Goal: Use online tool/utility: Utilize a website feature to perform a specific function

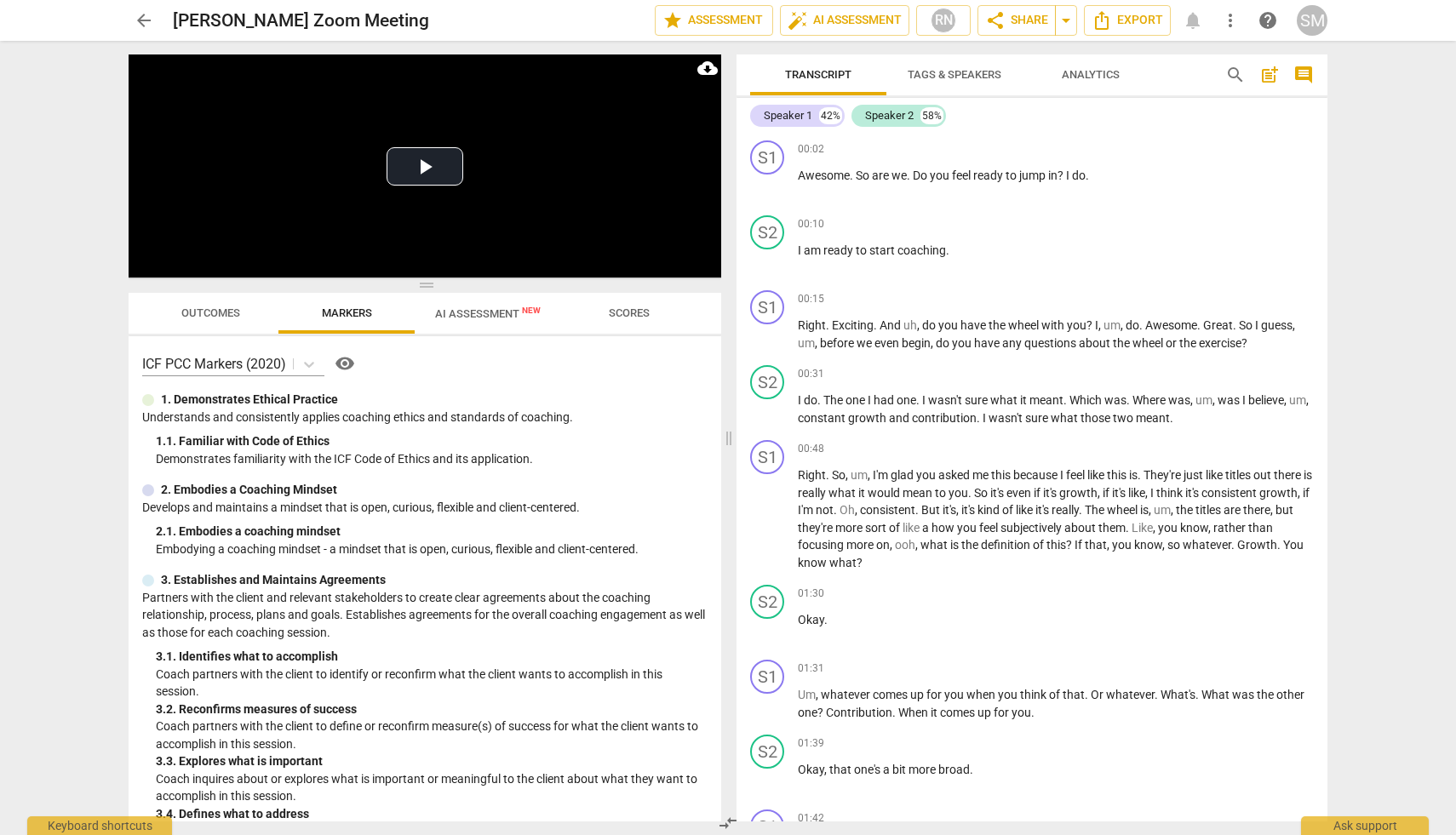
click at [476, 313] on span "AI Assessment New" at bounding box center [488, 314] width 105 height 12
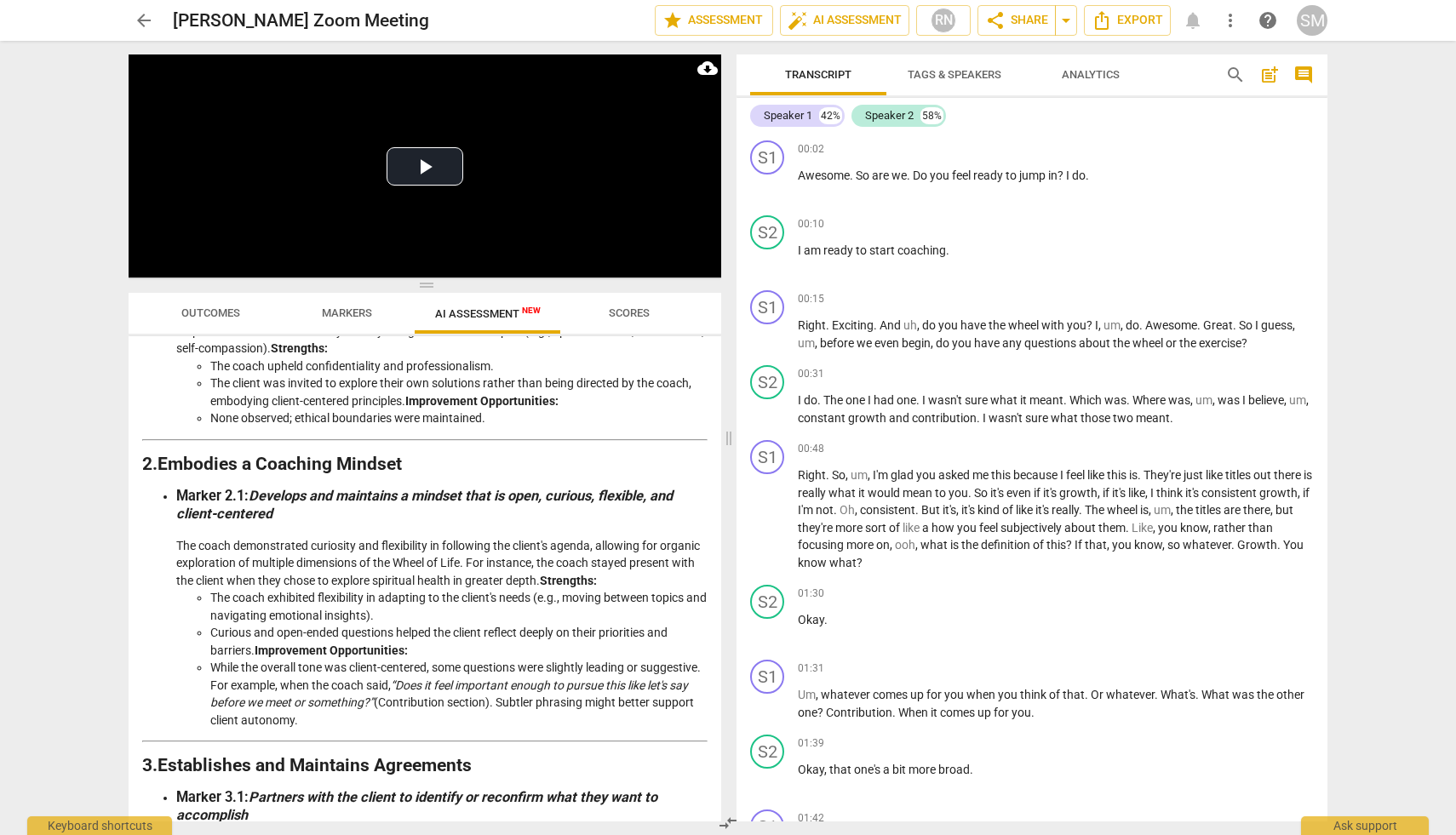
scroll to position [279, 0]
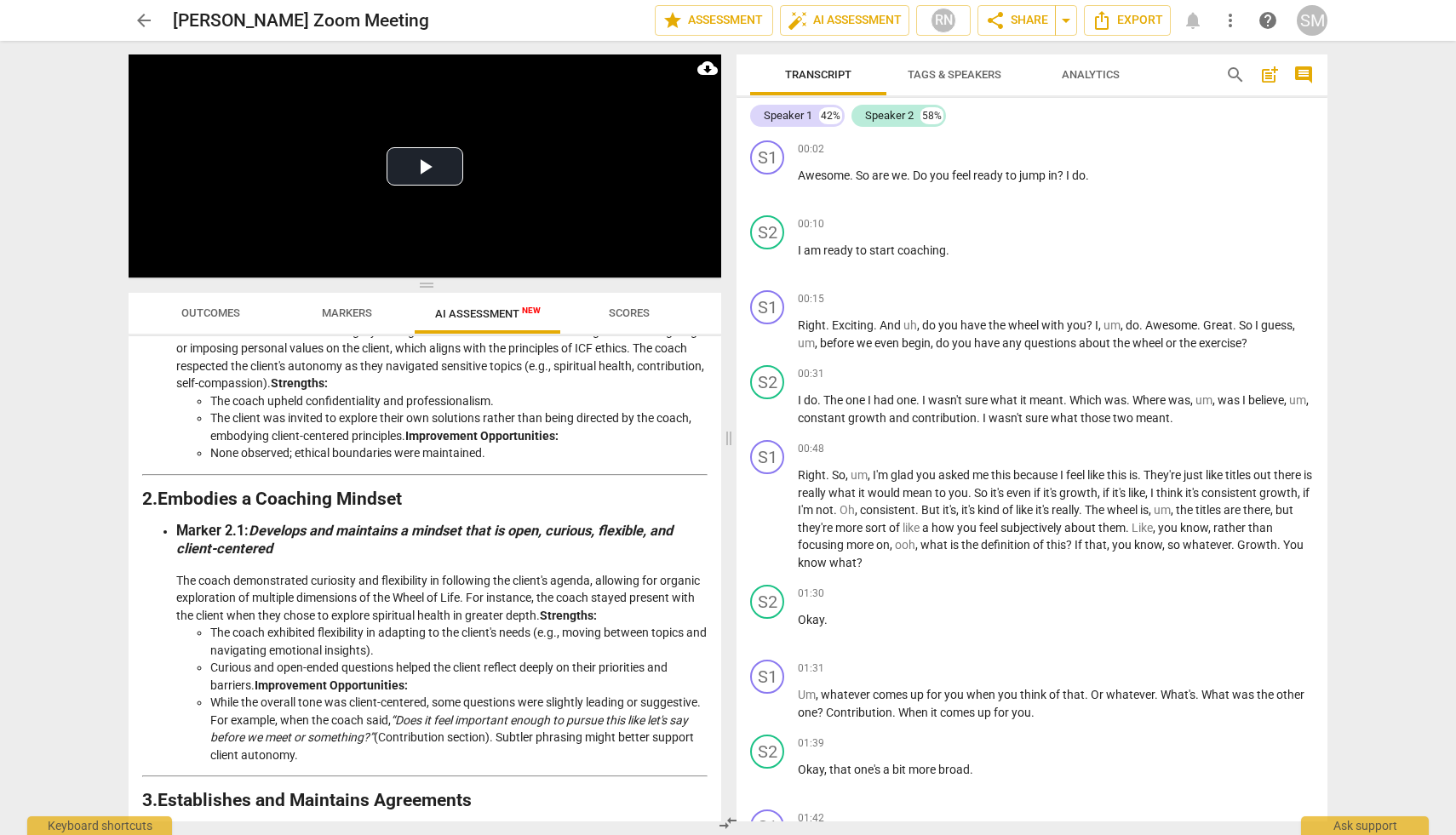
drag, startPoint x: 1320, startPoint y: 145, endPoint x: 1323, endPoint y: 88, distance: 57.1
click at [1323, 87] on div "Transcript Tags & Speakers Analytics search post_add comment Speaker 1 42% Spea…" at bounding box center [1032, 438] width 591 height 767
click at [1234, 20] on span "more_vert" at bounding box center [1230, 20] width 21 height 21
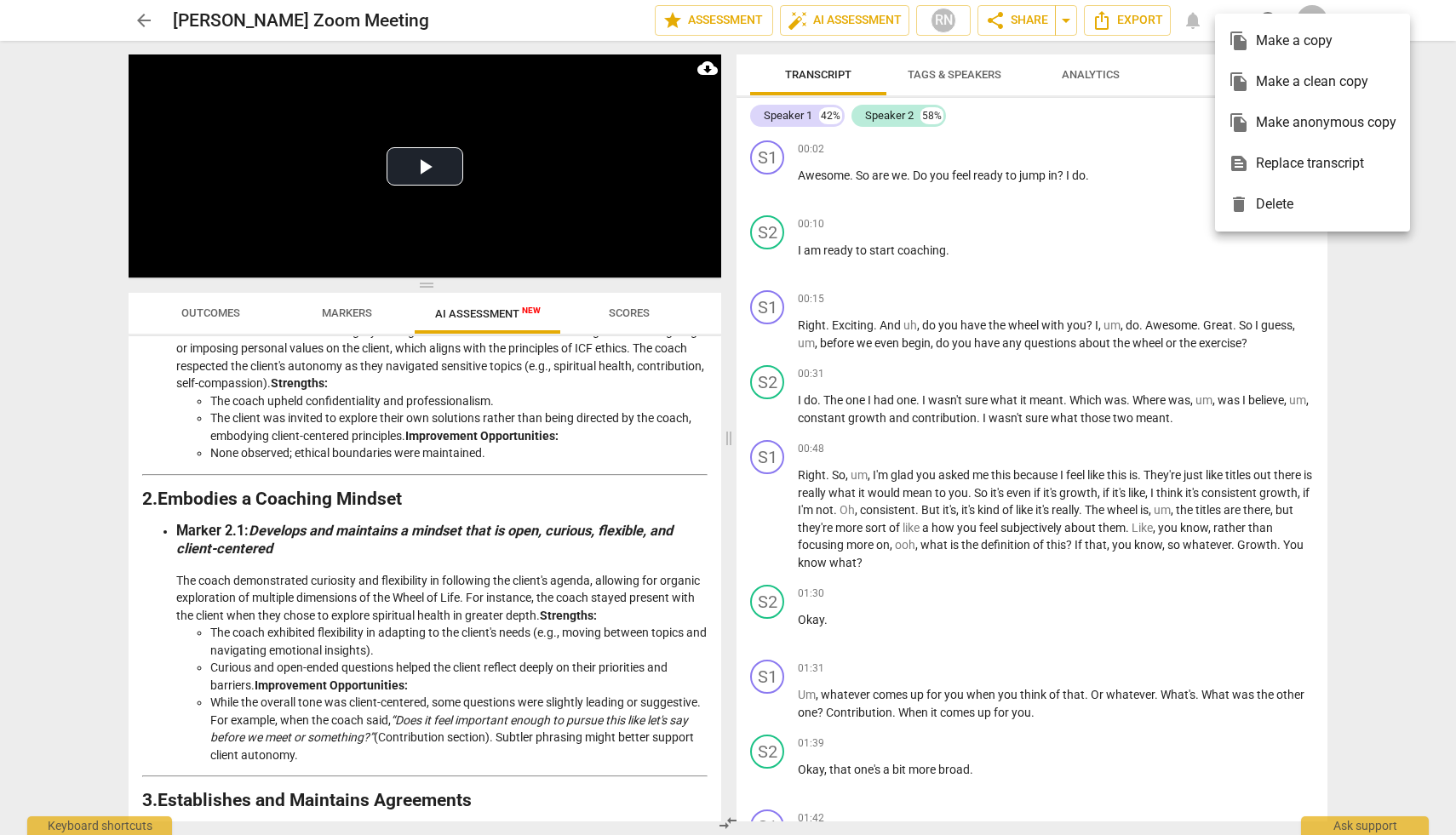
click at [1391, 319] on div at bounding box center [728, 418] width 1456 height 835
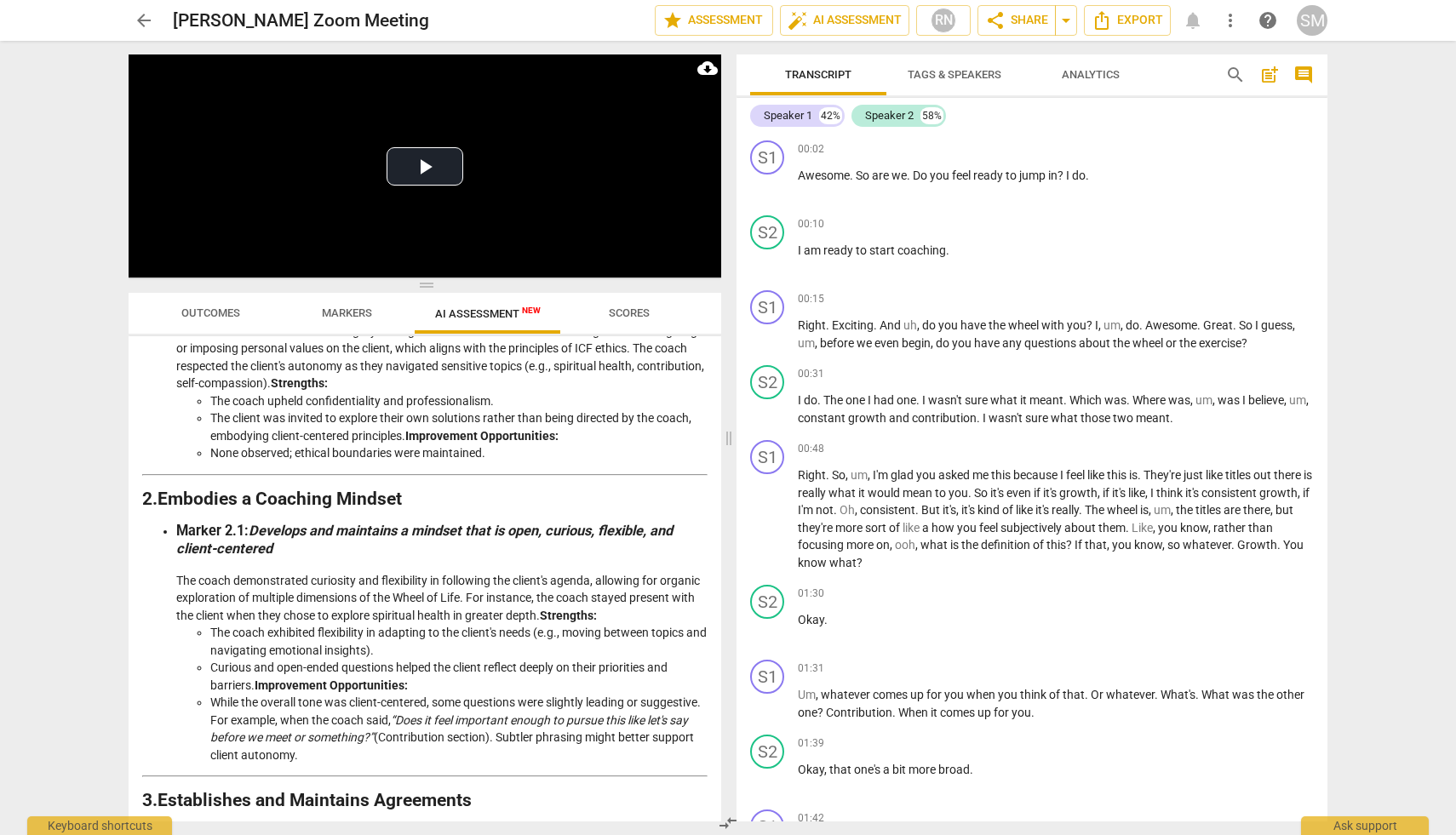
click at [1314, 19] on div "SM" at bounding box center [1311, 21] width 30 height 30
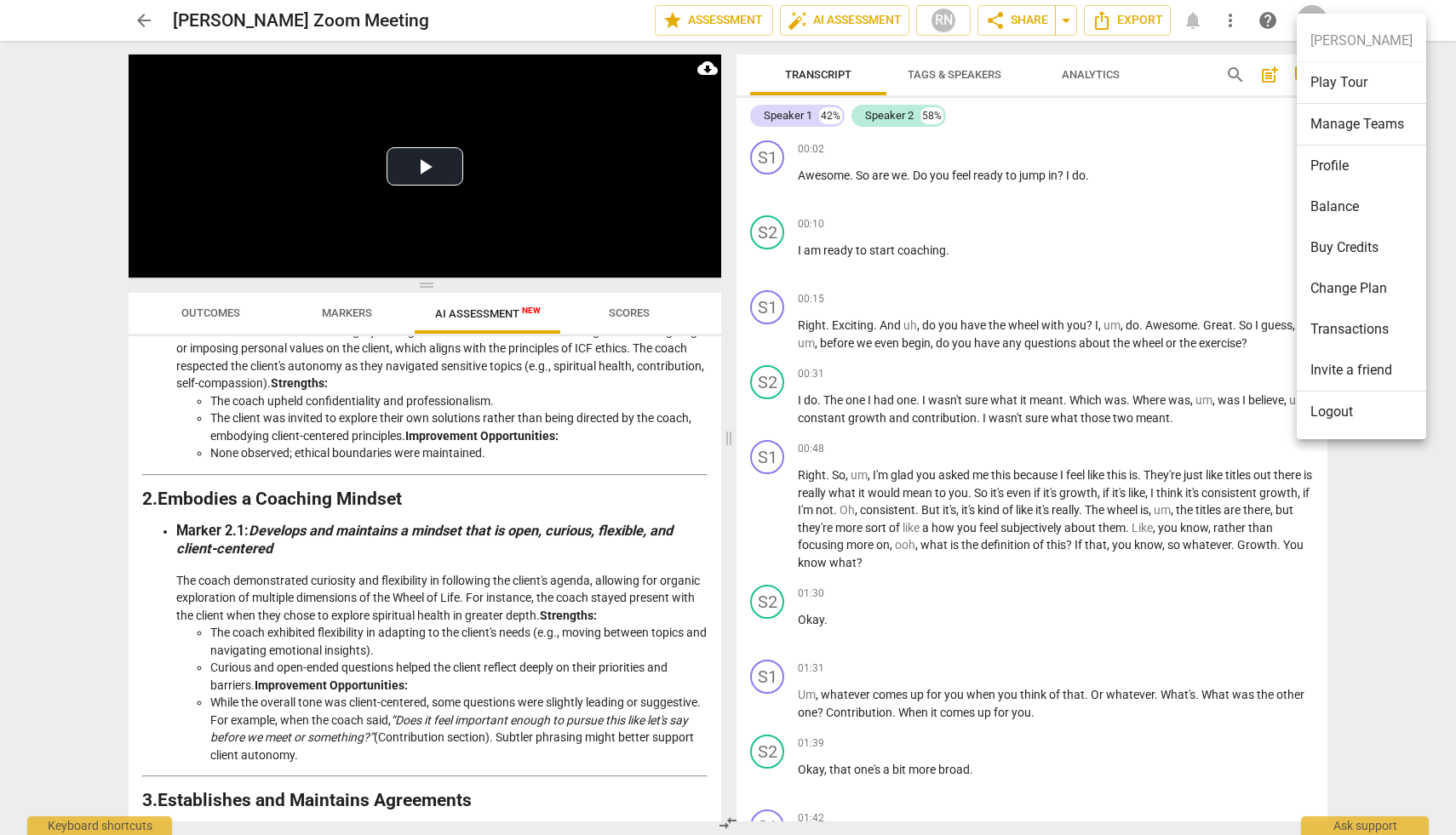
click at [1223, 261] on div at bounding box center [728, 418] width 1456 height 835
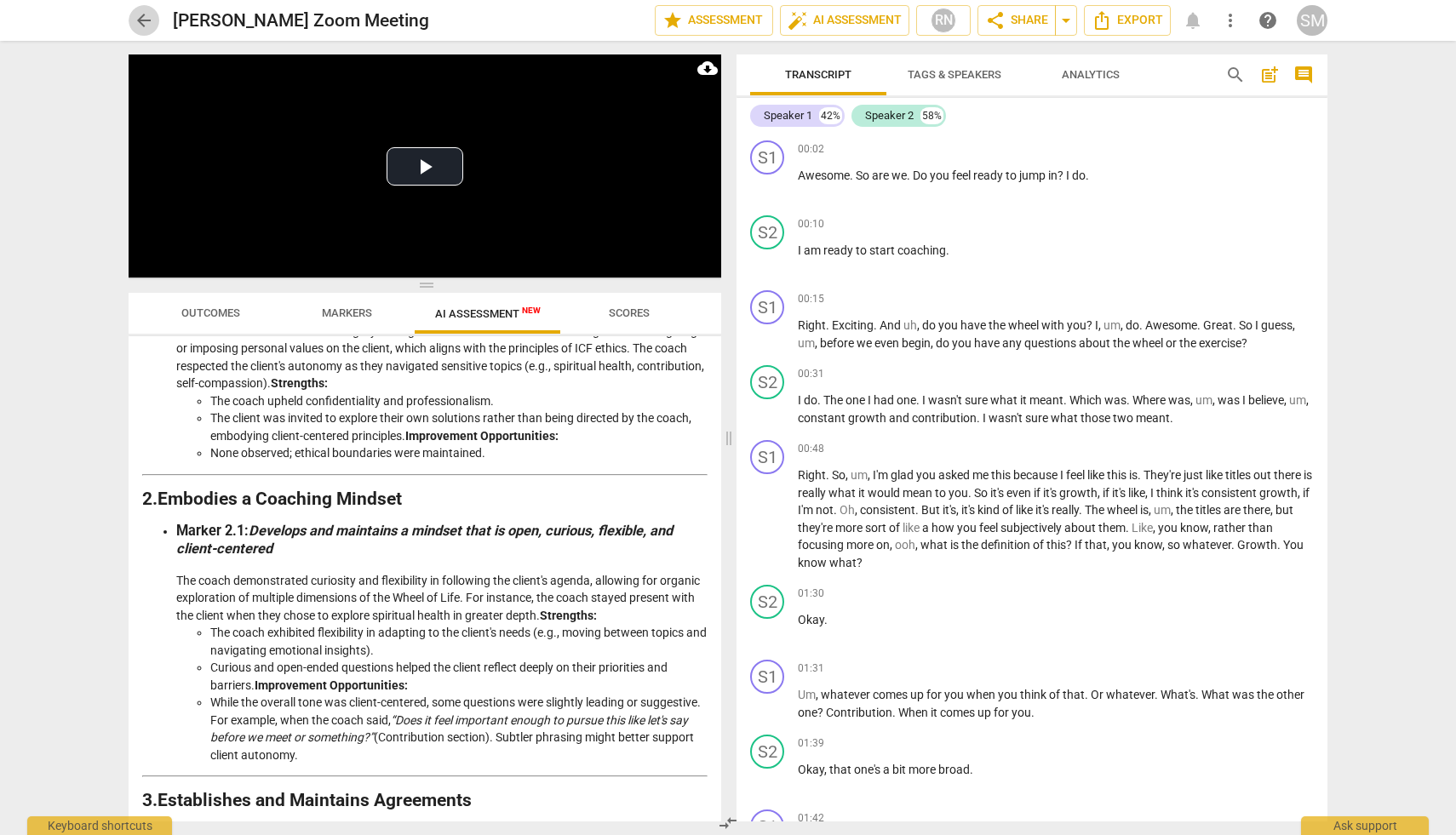
click at [141, 17] on span "arrow_back" at bounding box center [144, 20] width 21 height 21
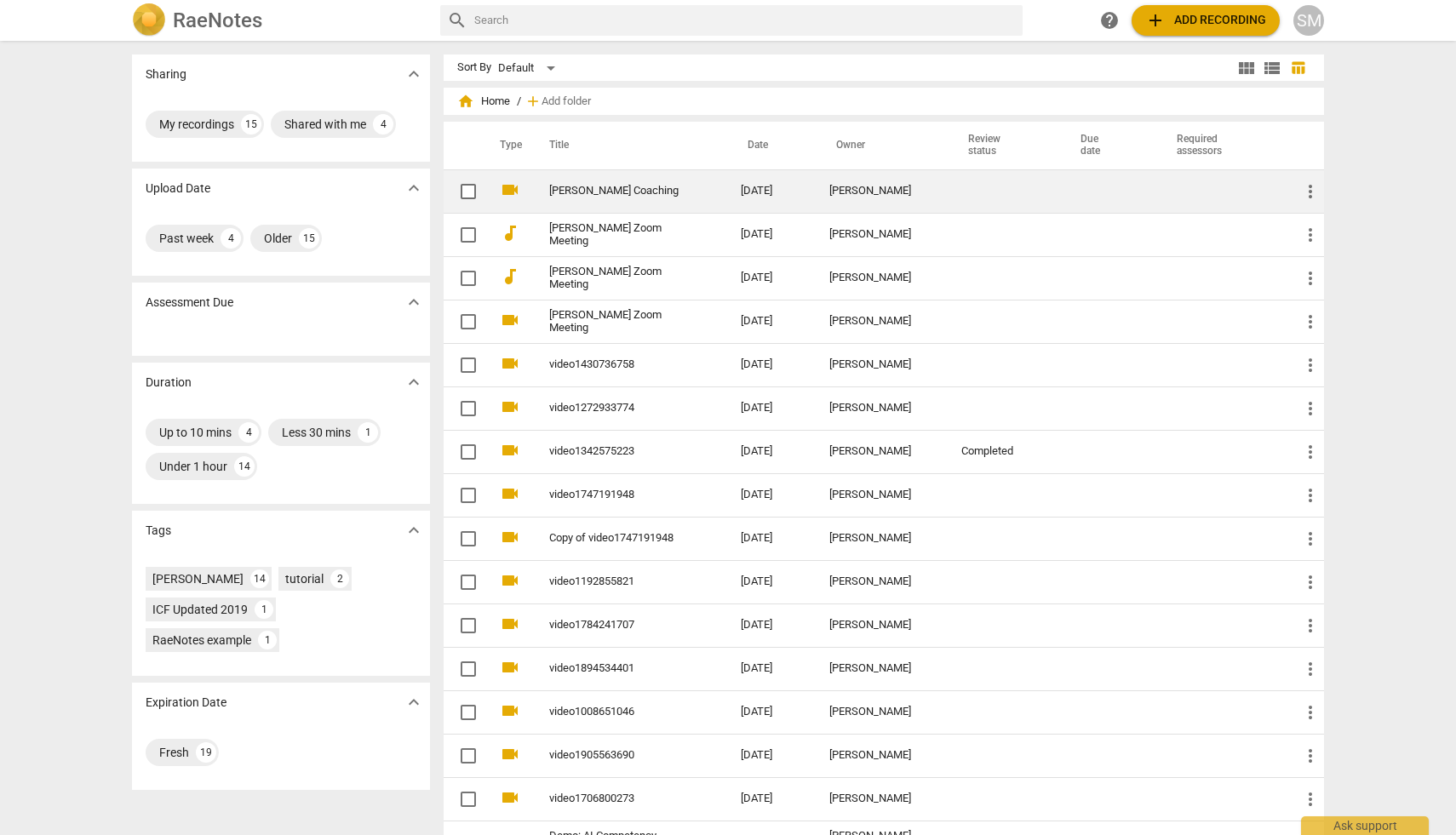
click at [597, 190] on link "[PERSON_NAME] Coaching" at bounding box center [615, 191] width 130 height 12
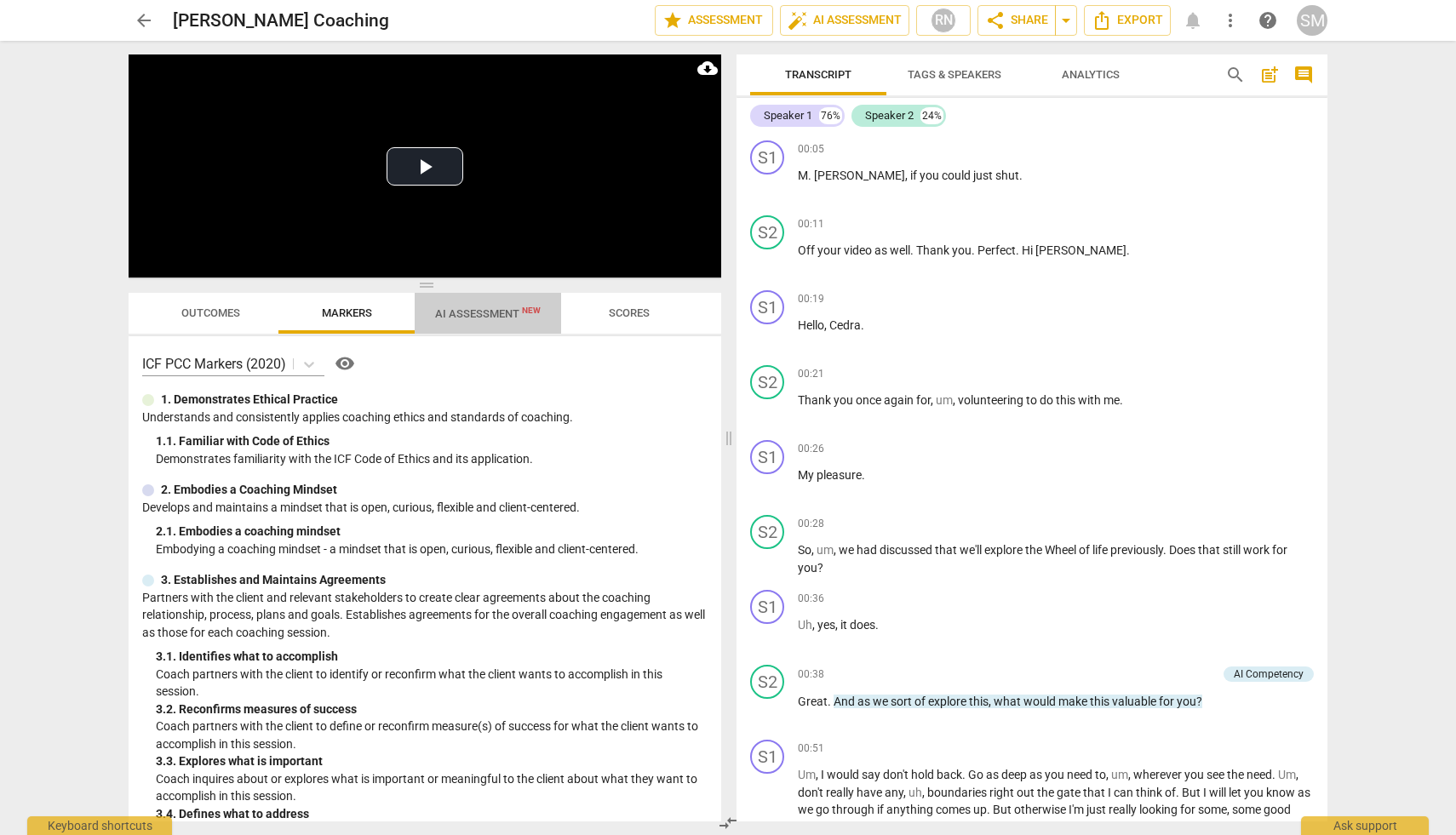
click at [460, 310] on span "AI Assessment New" at bounding box center [488, 314] width 105 height 12
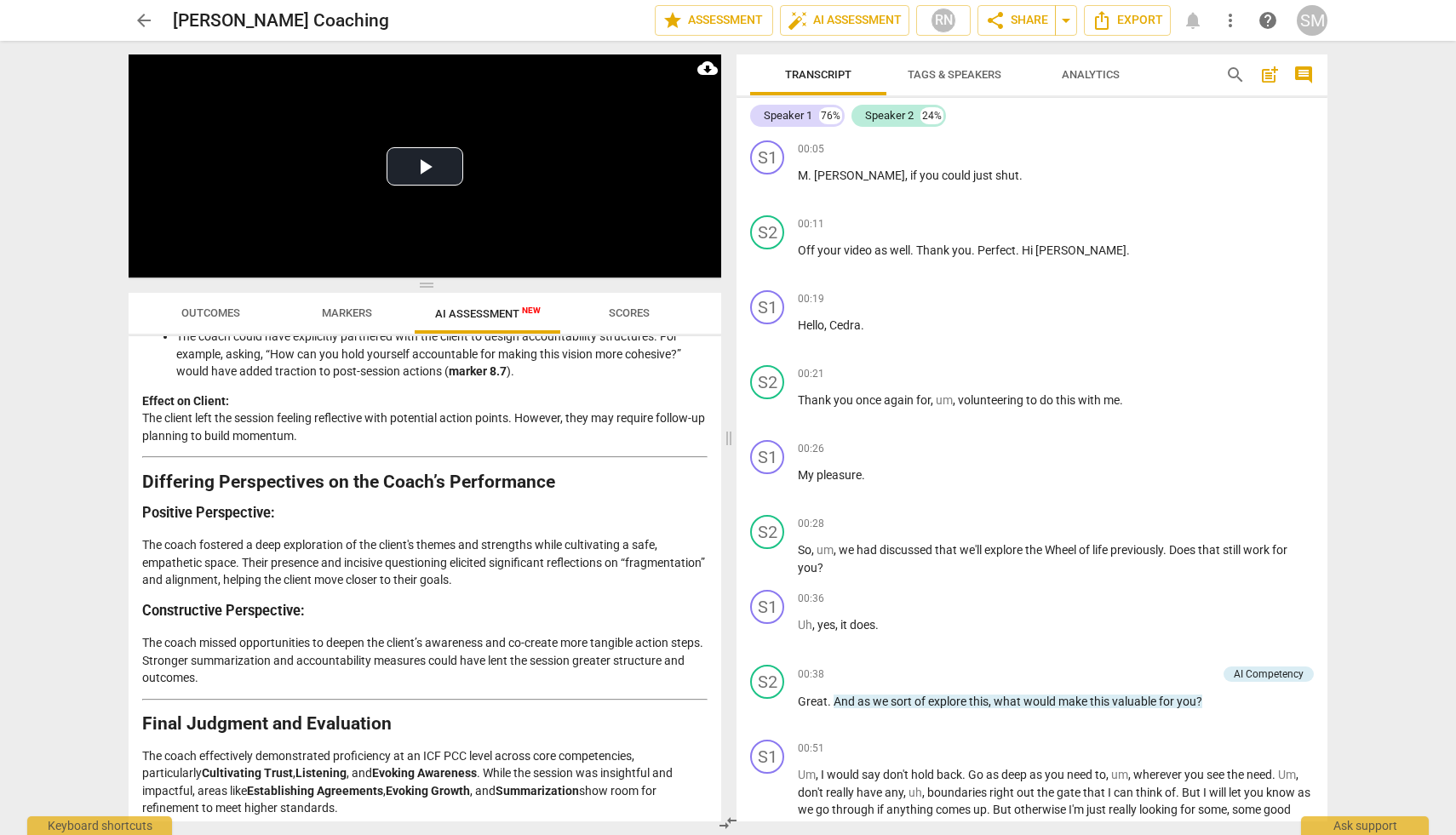
scroll to position [2882, 0]
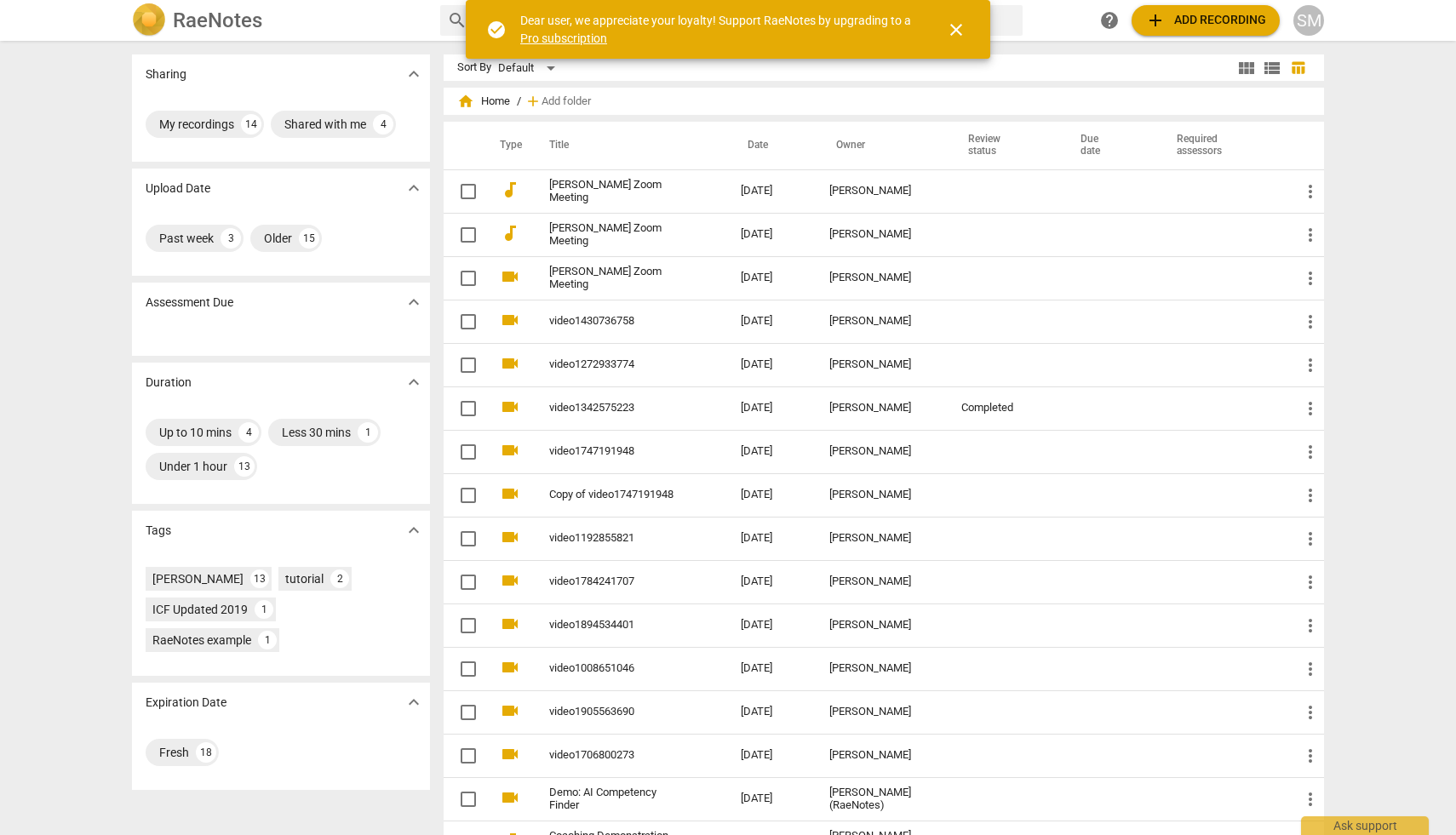
click at [1200, 19] on span "add Add recording" at bounding box center [1206, 20] width 121 height 21
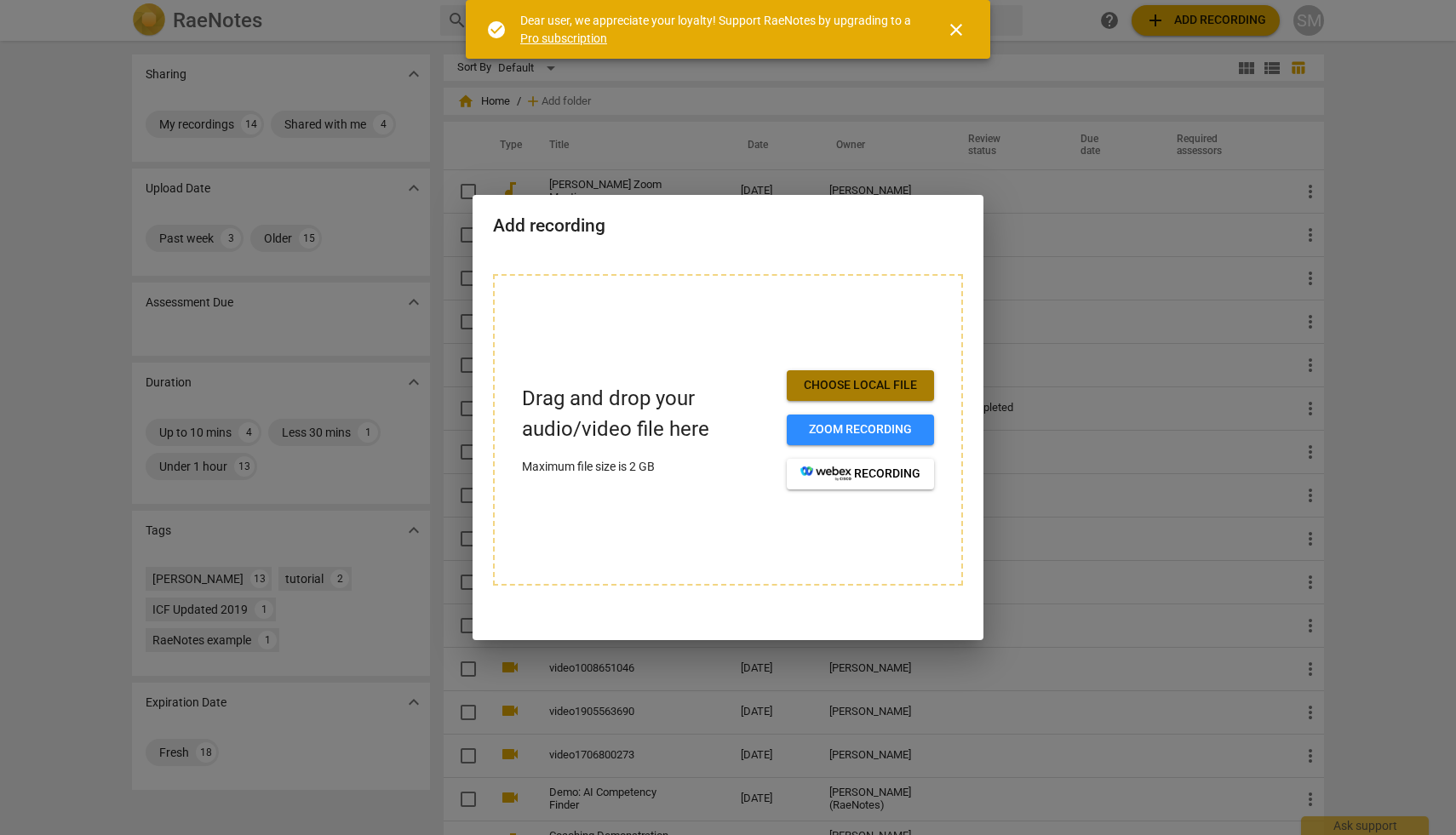
click at [842, 389] on span "Choose local file" at bounding box center [860, 385] width 120 height 17
click at [893, 379] on span "Choose local file" at bounding box center [860, 385] width 120 height 17
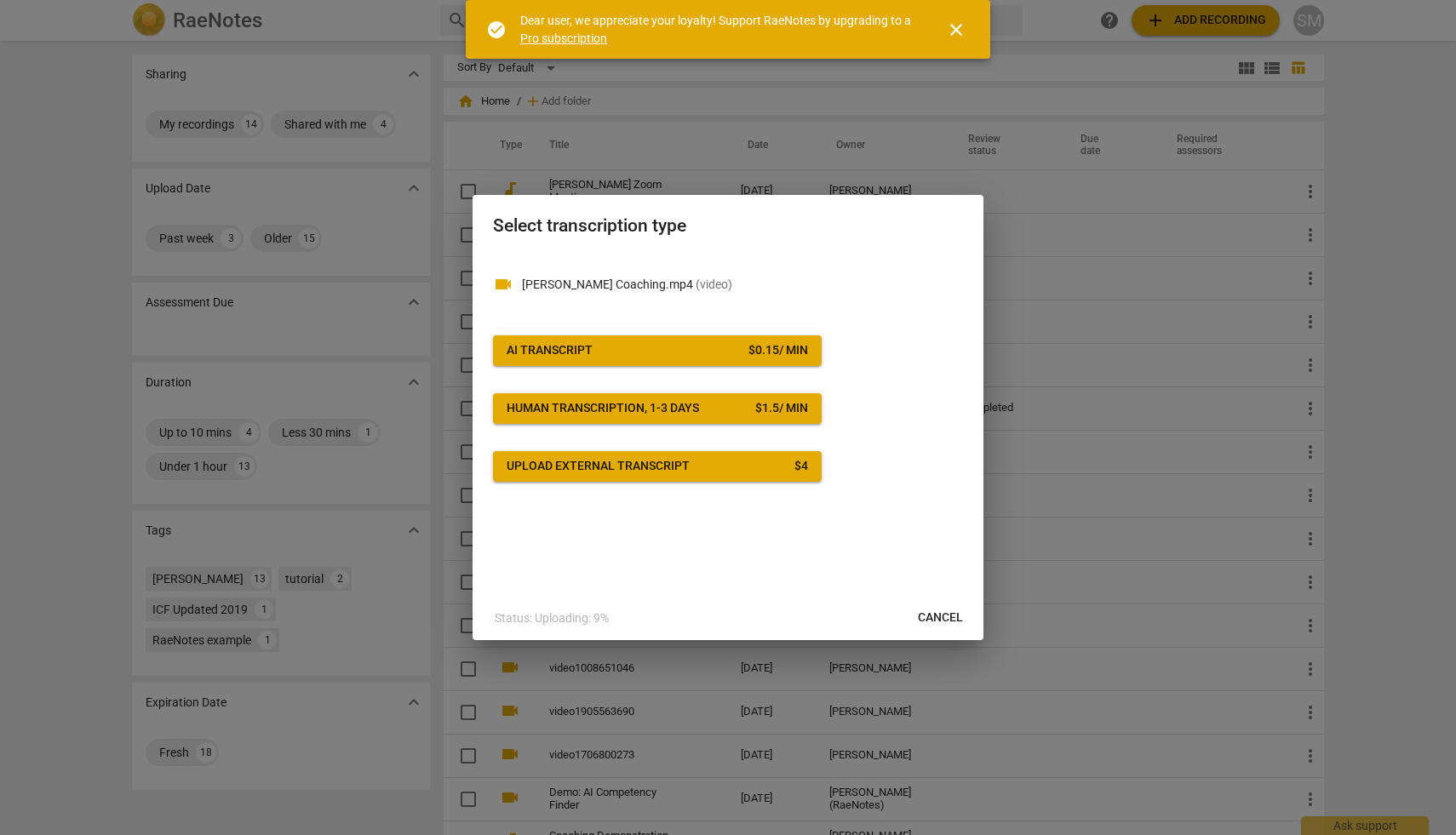
click at [758, 343] on div "$ 0.15 / min" at bounding box center [778, 351] width 60 height 17
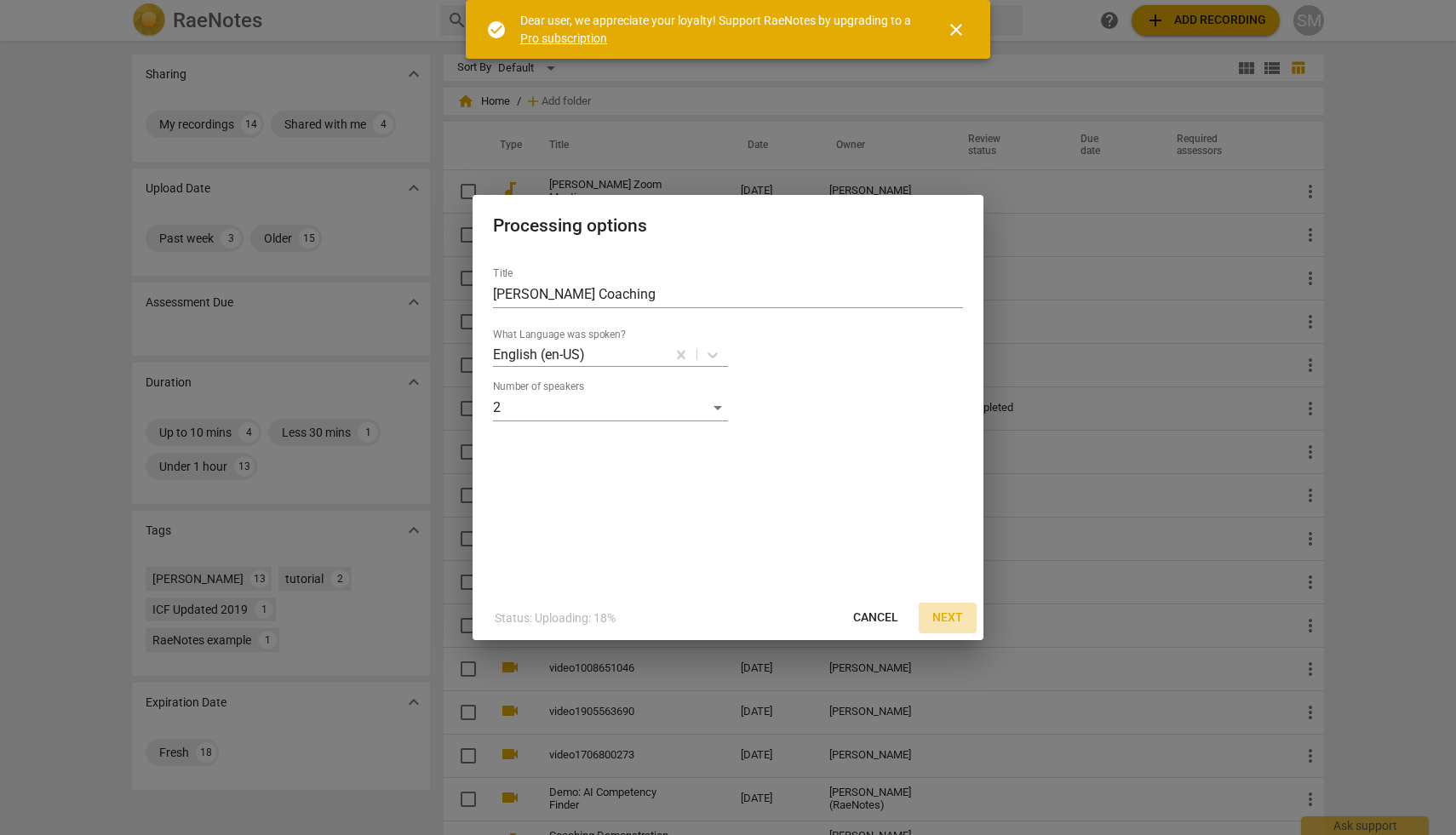
click at [950, 609] on span "Next" at bounding box center [947, 617] width 30 height 17
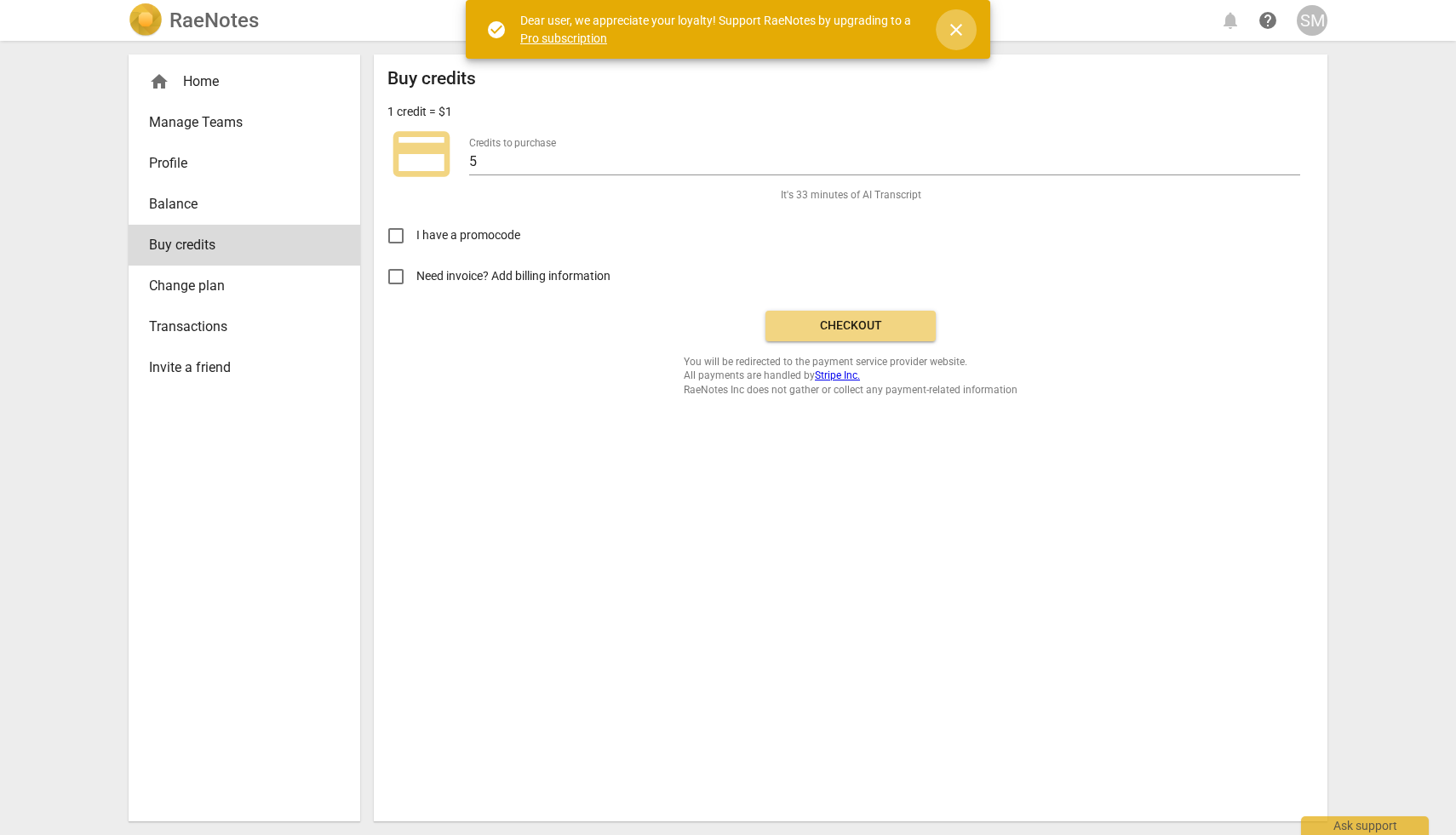
click at [965, 28] on span "close" at bounding box center [956, 29] width 21 height 21
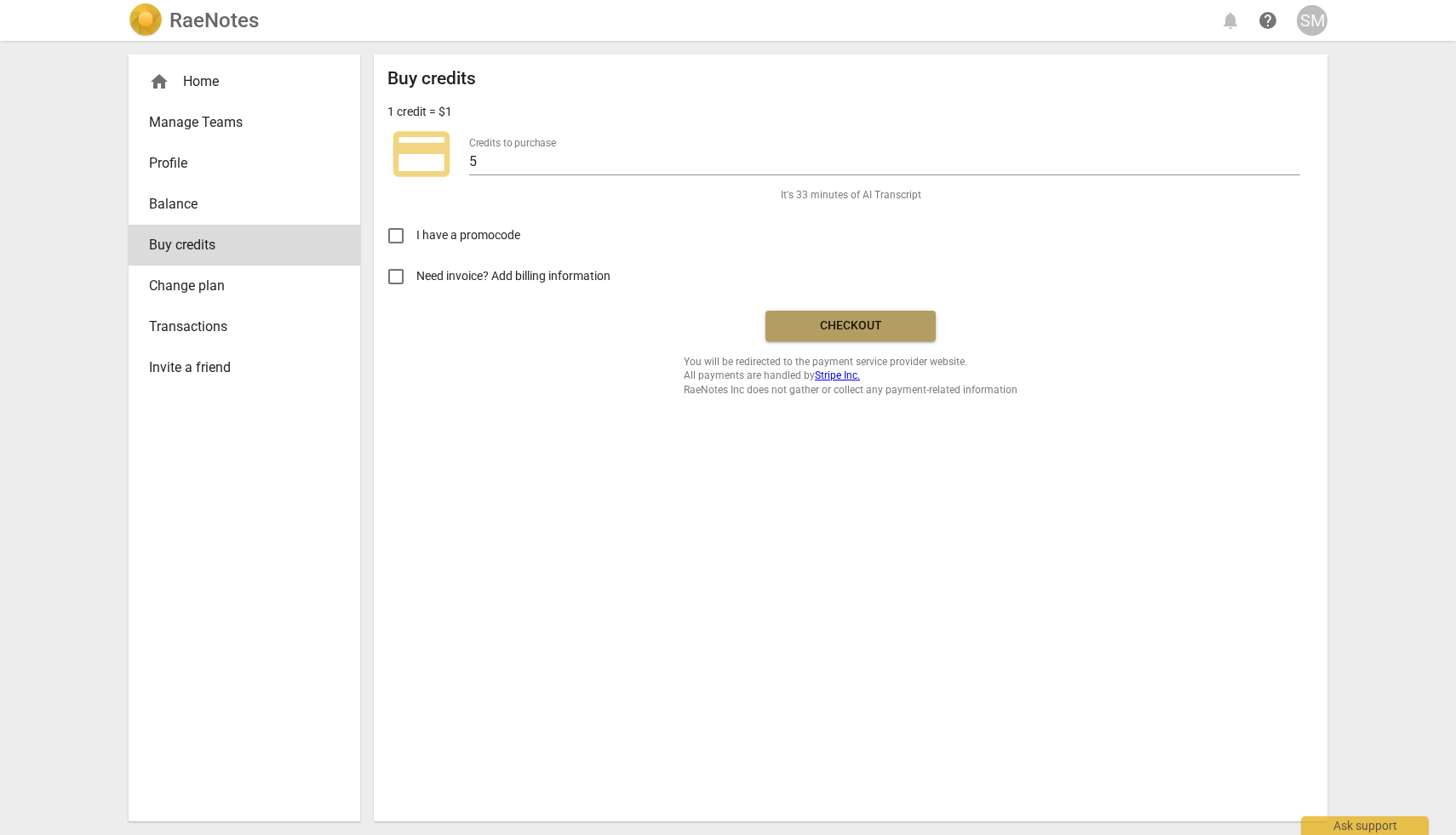
click at [856, 328] on span "Checkout" at bounding box center [850, 326] width 143 height 17
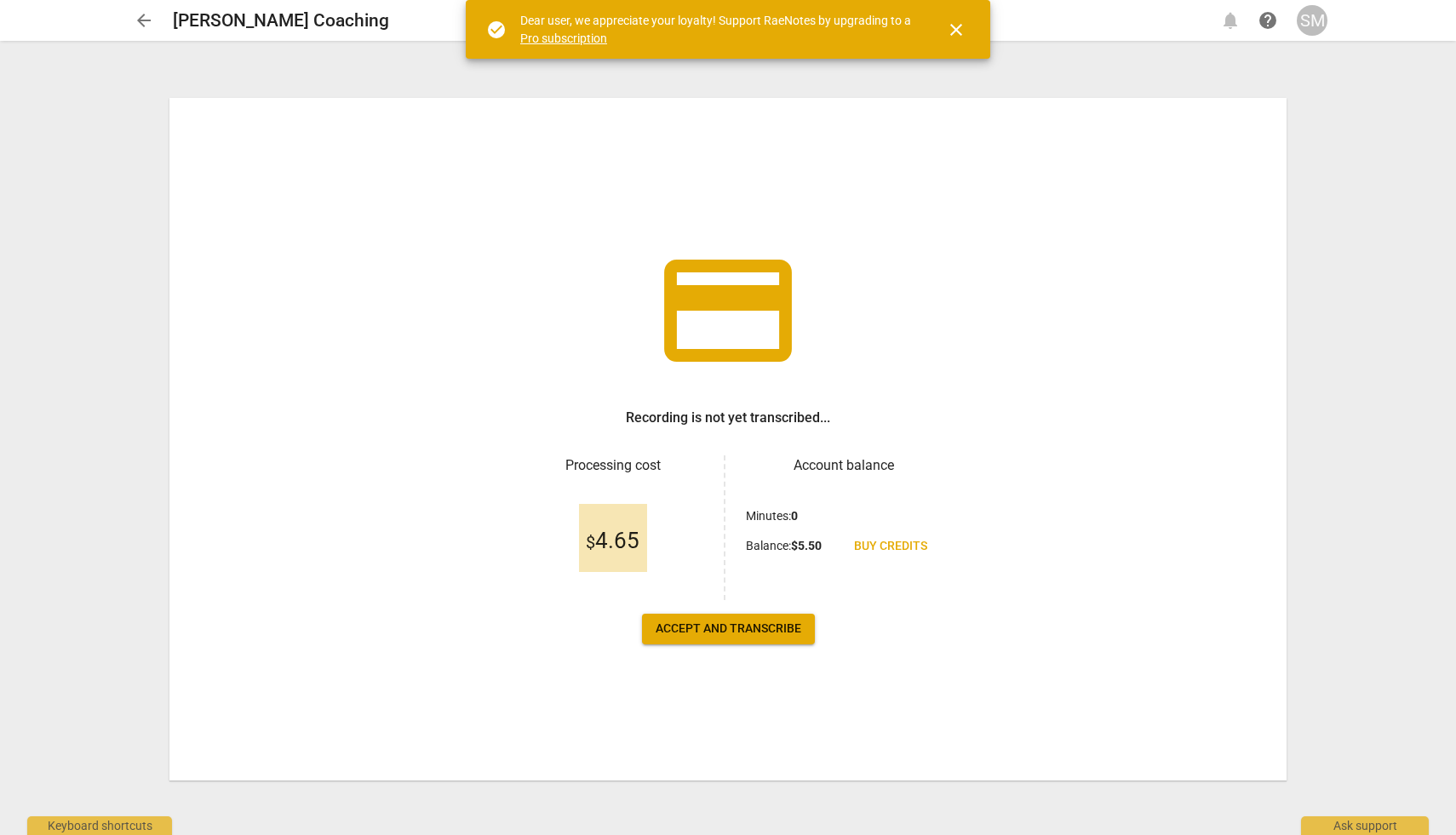
click at [724, 628] on span "Accept and transcribe" at bounding box center [728, 629] width 145 height 17
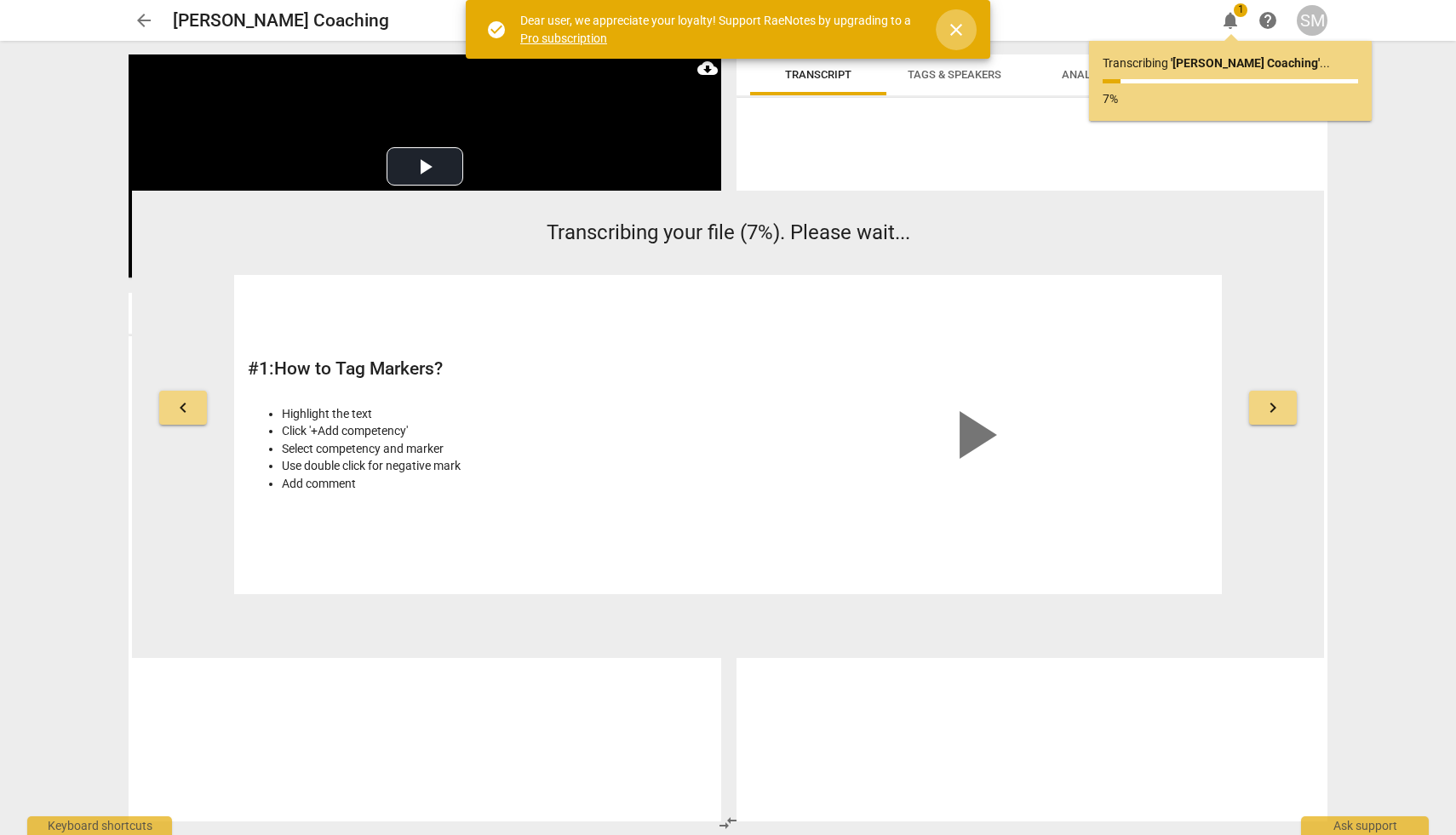
click at [959, 27] on span "close" at bounding box center [956, 29] width 21 height 21
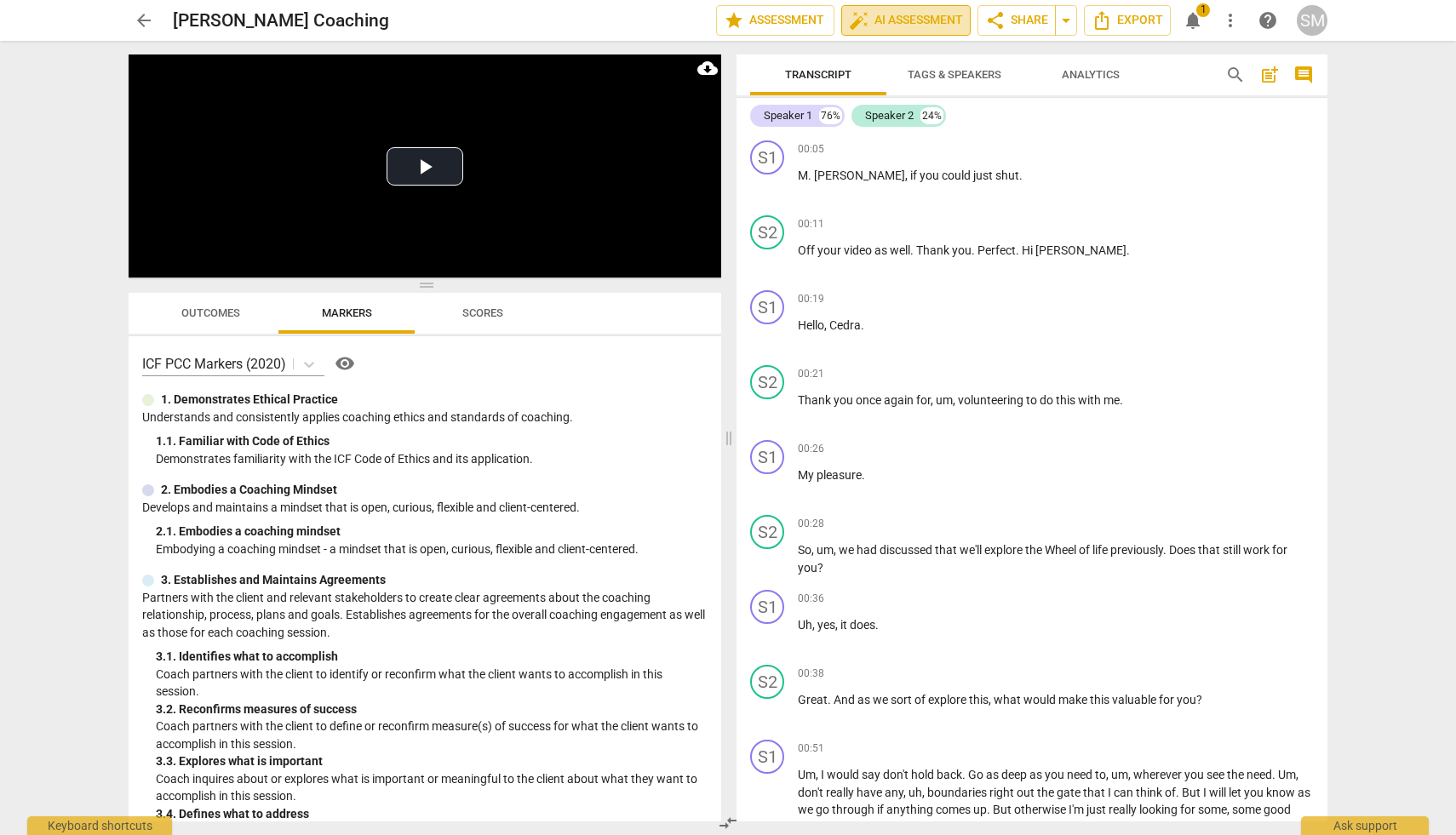
click at [906, 26] on span "auto_fix_high AI Assessment" at bounding box center [906, 20] width 114 height 21
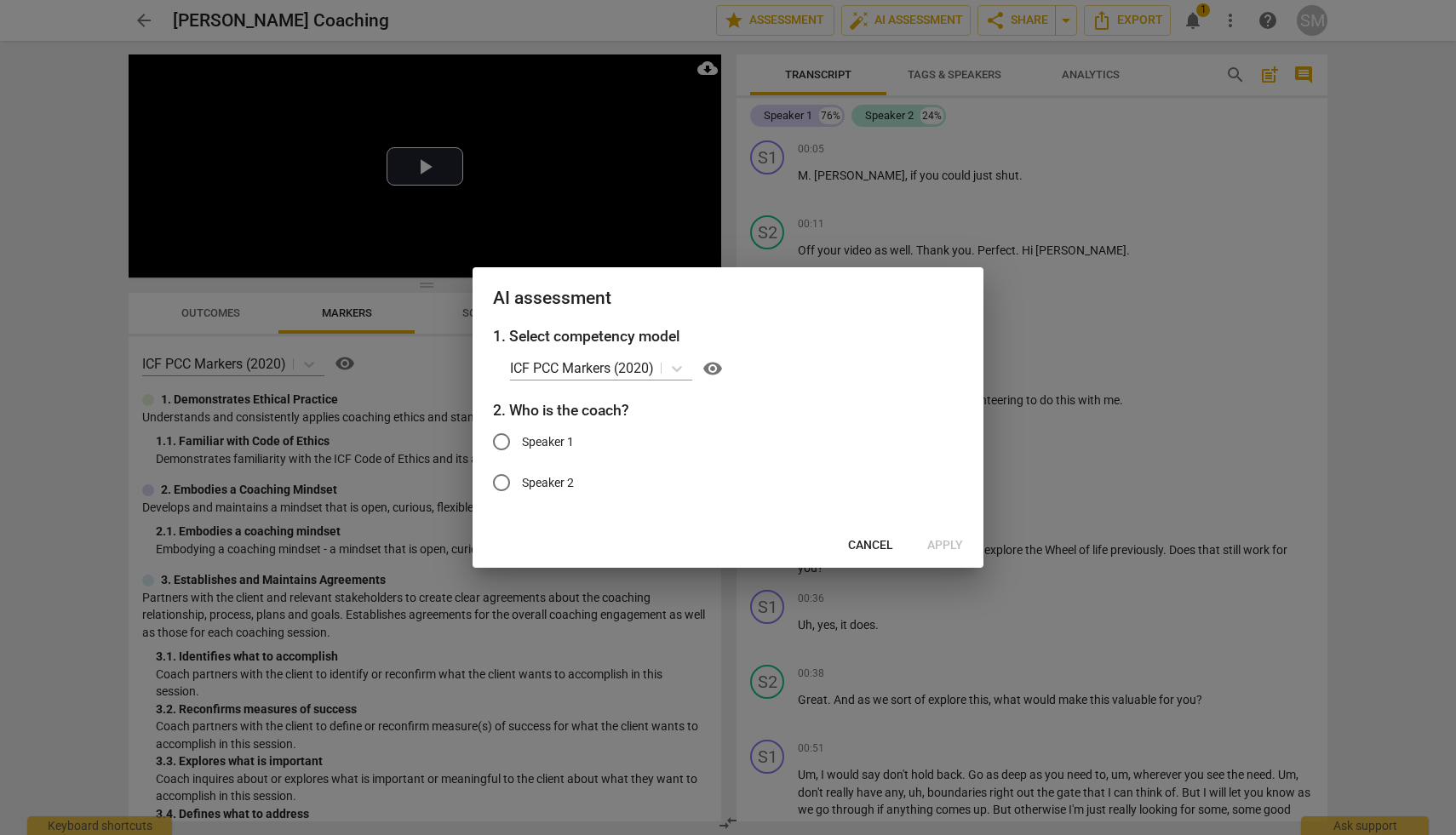
click at [1168, 310] on div at bounding box center [728, 418] width 1456 height 835
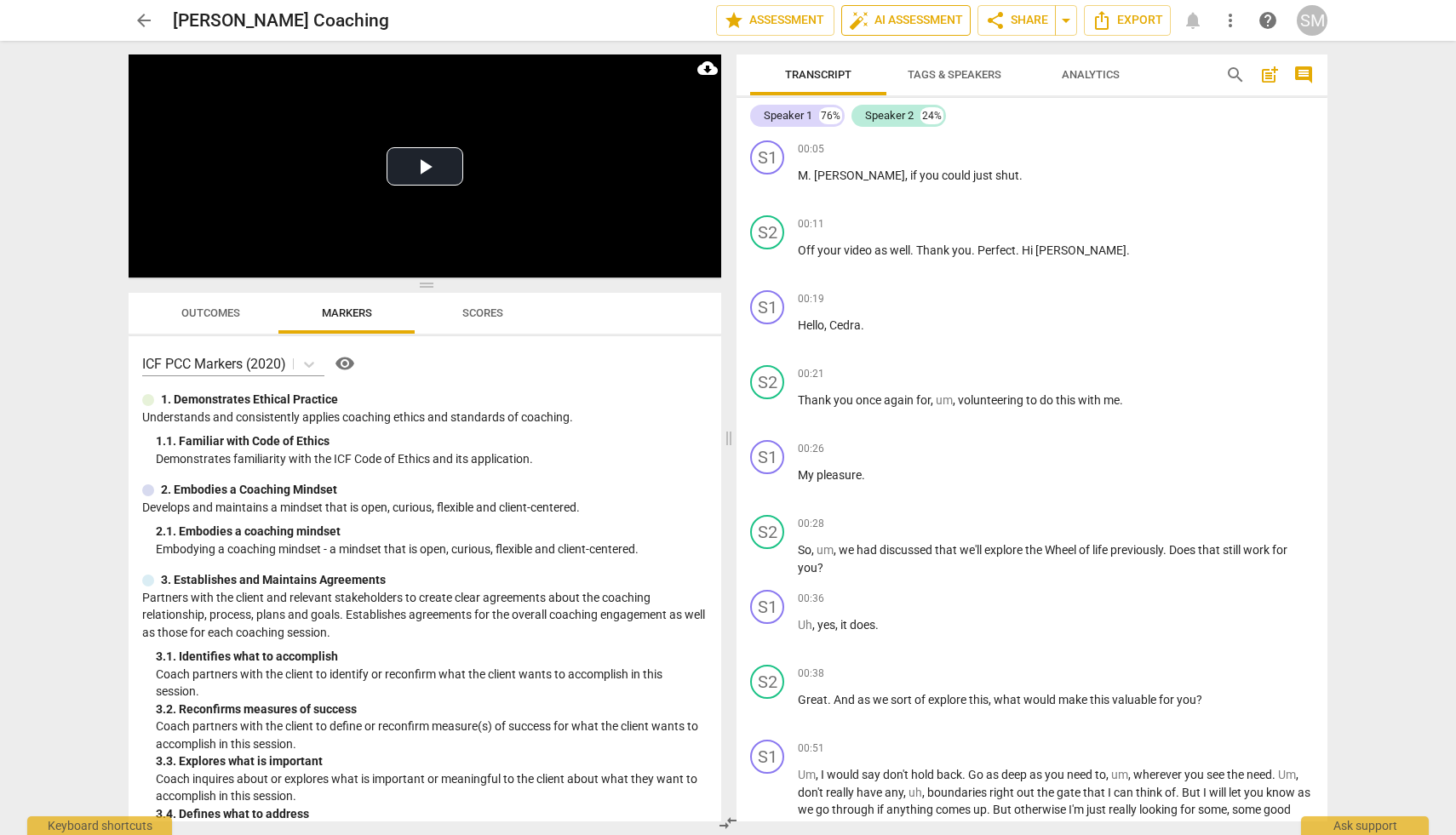
click at [912, 27] on span "auto_fix_high AI Assessment" at bounding box center [906, 20] width 114 height 21
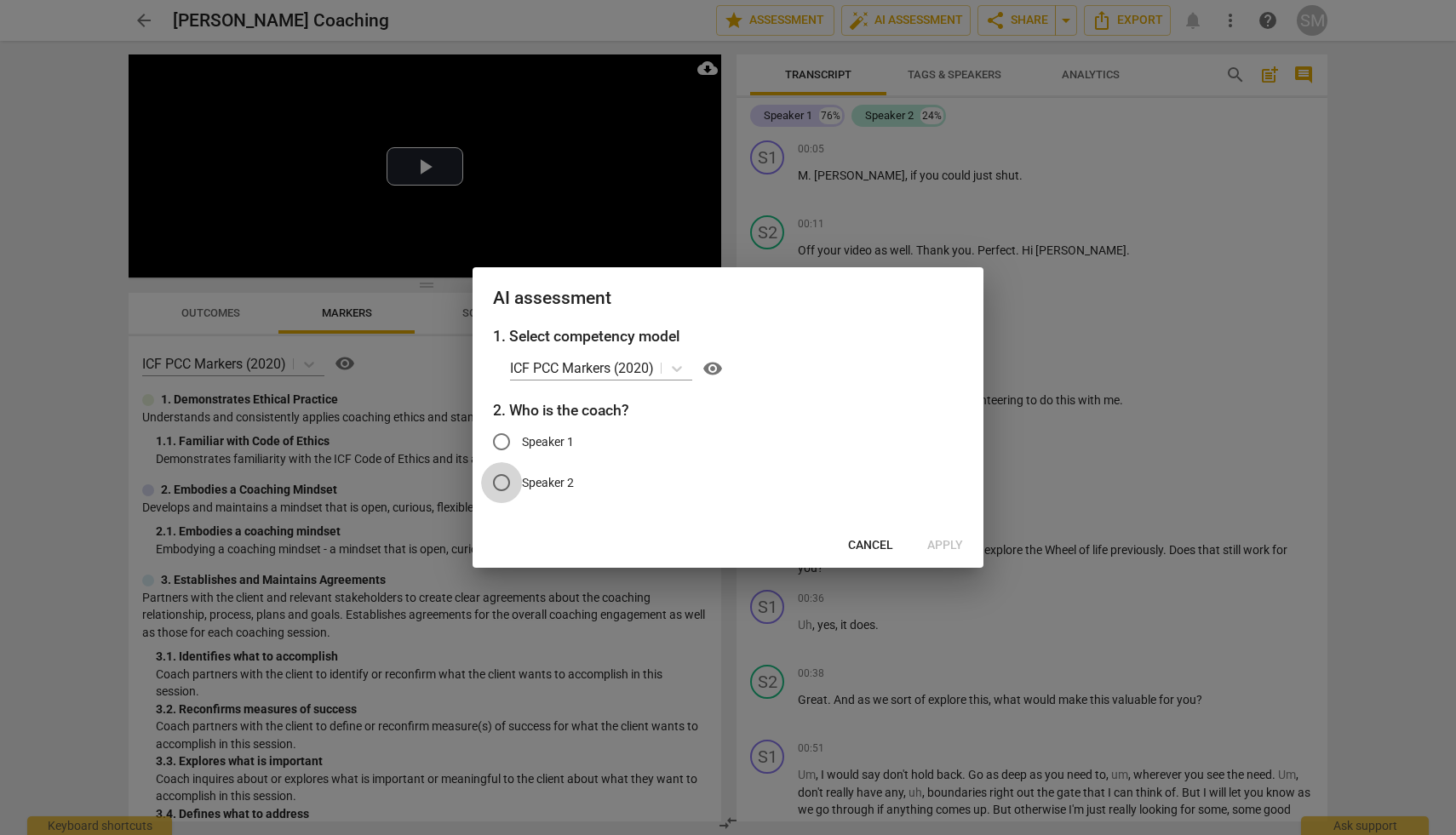
click at [508, 483] on input "Speaker 2" at bounding box center [501, 483] width 41 height 41
radio input "true"
click at [947, 543] on span "Apply" at bounding box center [945, 545] width 36 height 17
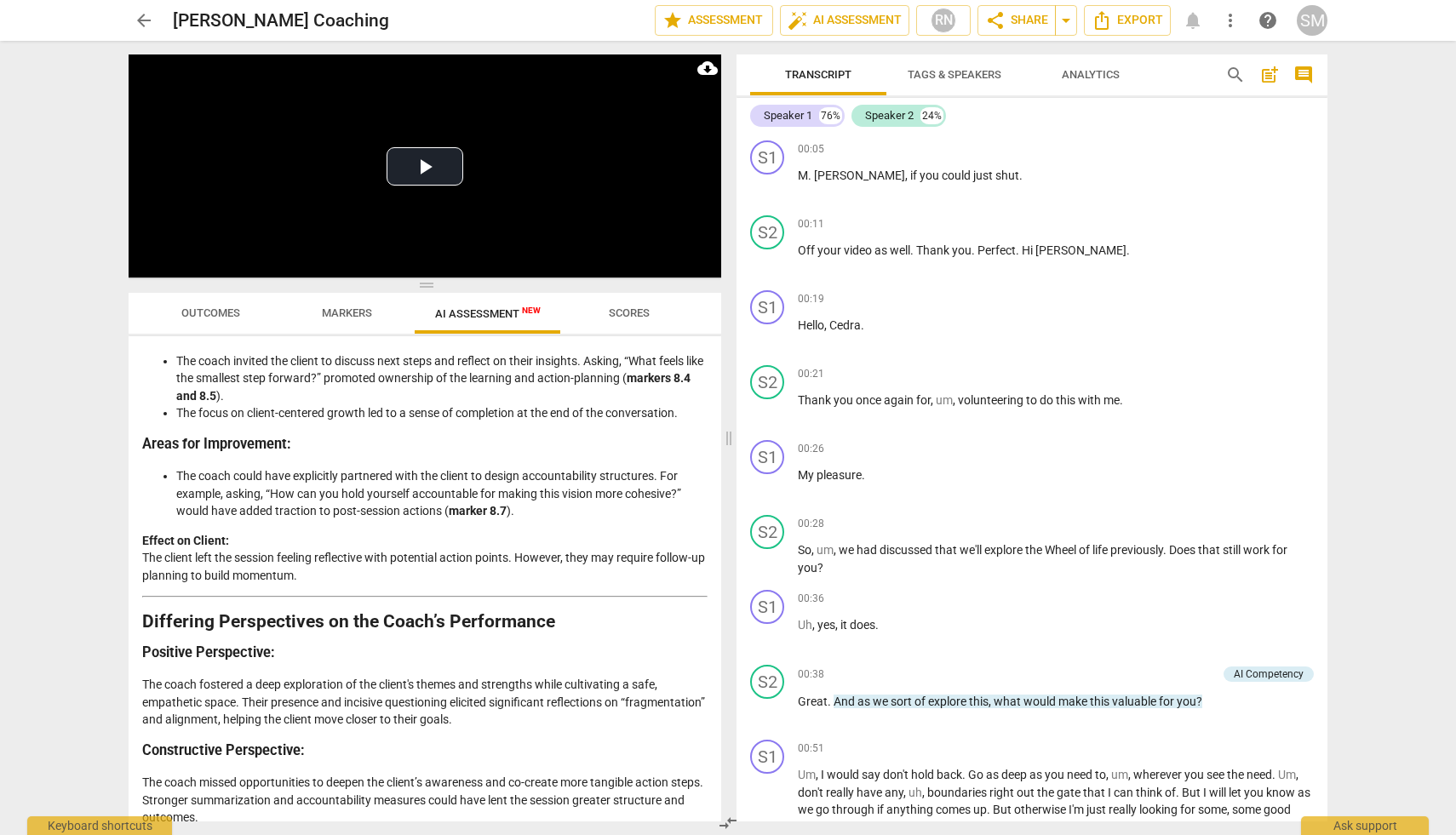
scroll to position [2882, 0]
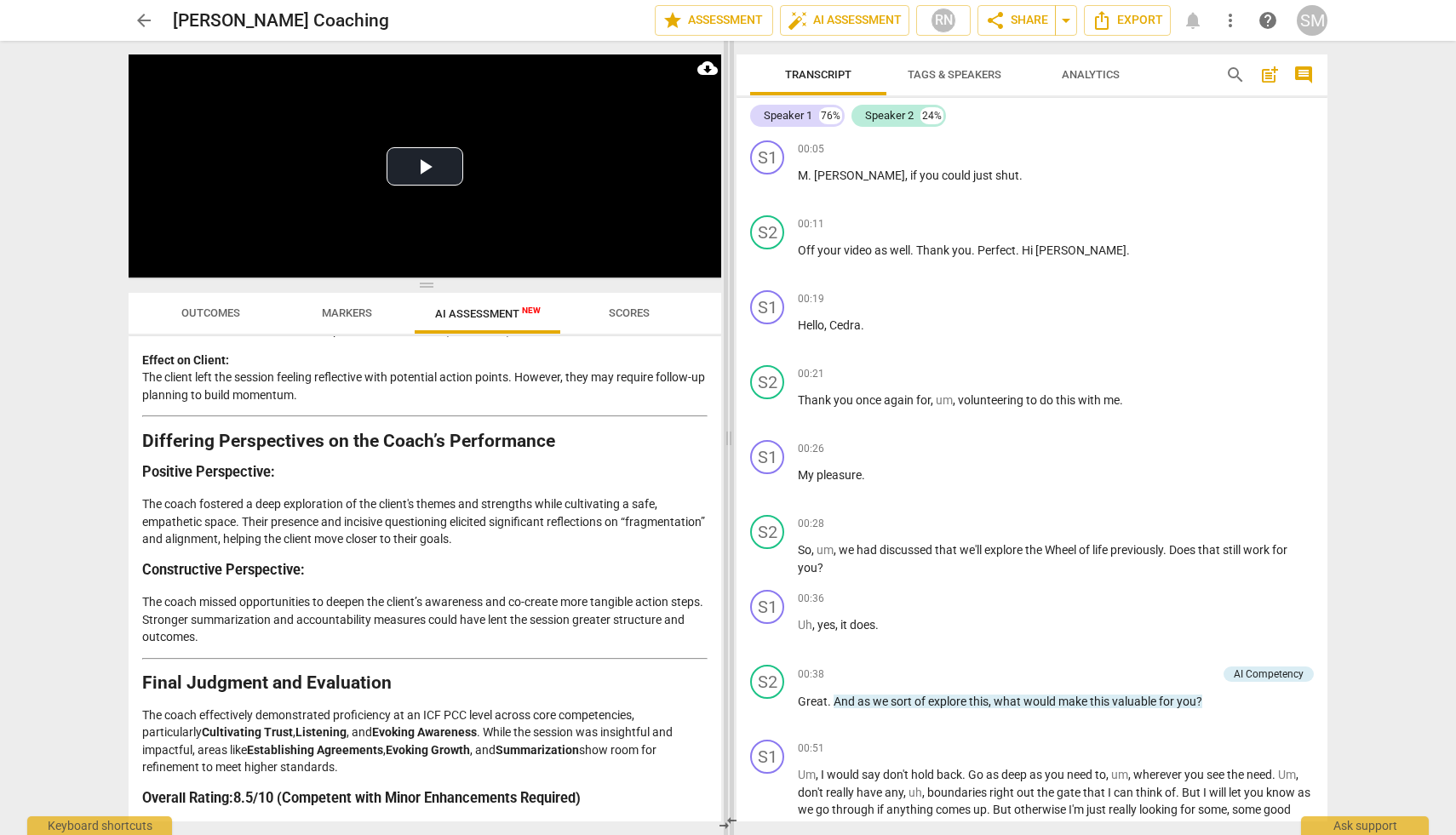
drag, startPoint x: 728, startPoint y: 440, endPoint x: 728, endPoint y: 452, distance: 12.0
click at [728, 452] on span at bounding box center [728, 438] width 10 height 794
click at [732, 802] on span at bounding box center [728, 438] width 10 height 794
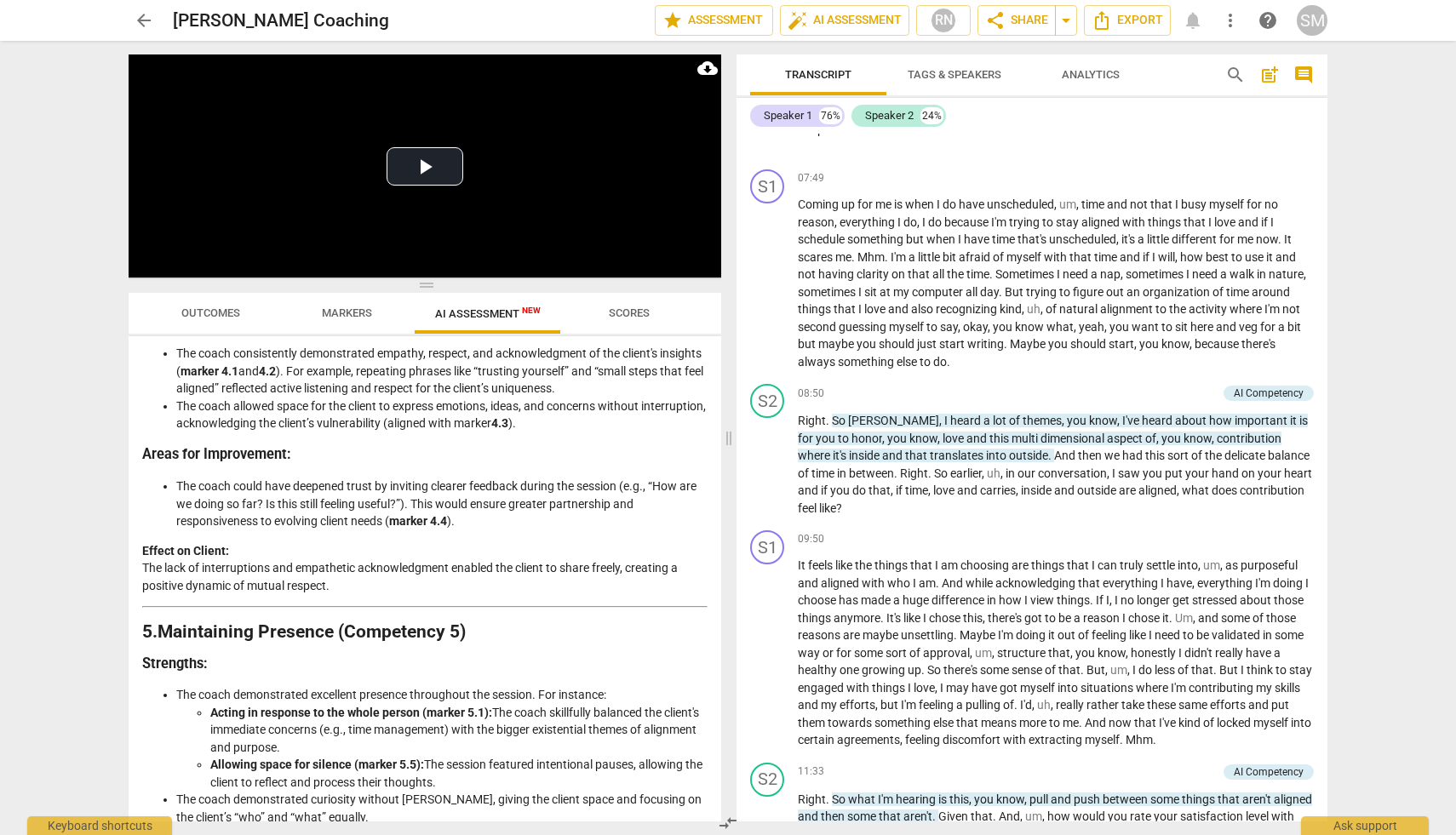
scroll to position [1265, 0]
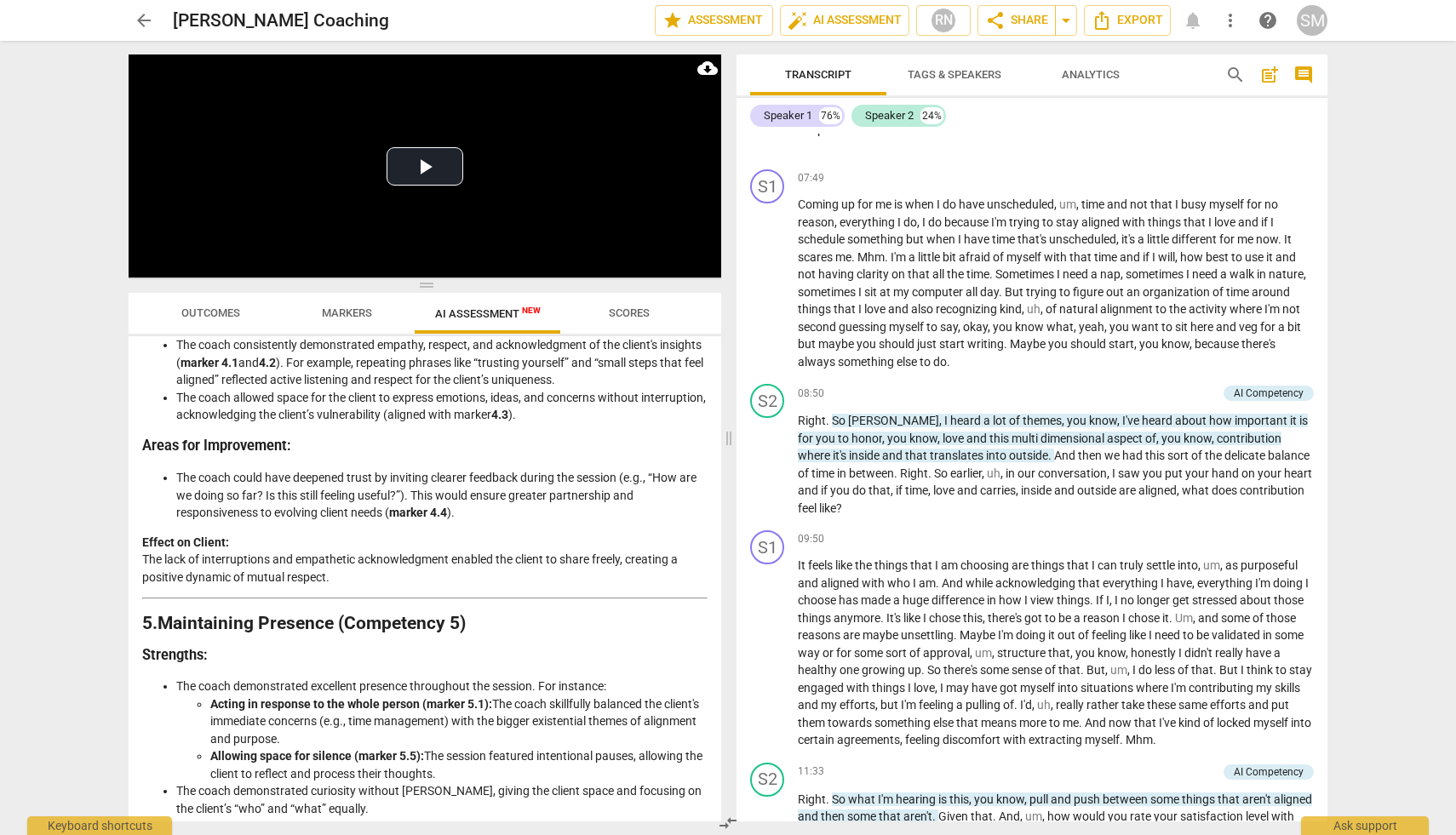
drag, startPoint x: 715, startPoint y: 572, endPoint x: 716, endPoint y: 584, distance: 12.0
click at [716, 584] on div "Disclaimer: AI can make mistakes. Consult a qualified mentor coach before actin…" at bounding box center [425, 579] width 592 height 485
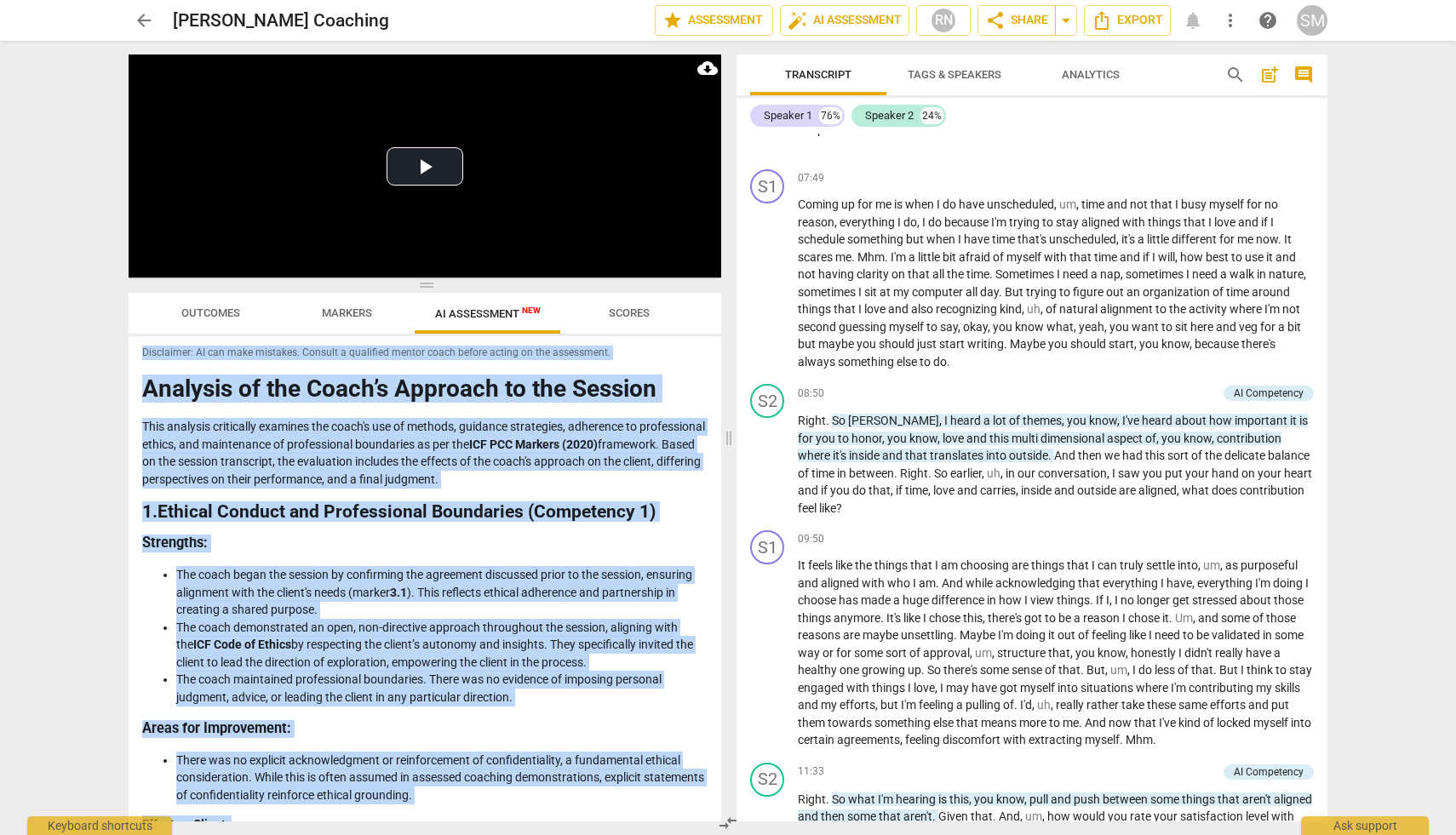
scroll to position [0, 0]
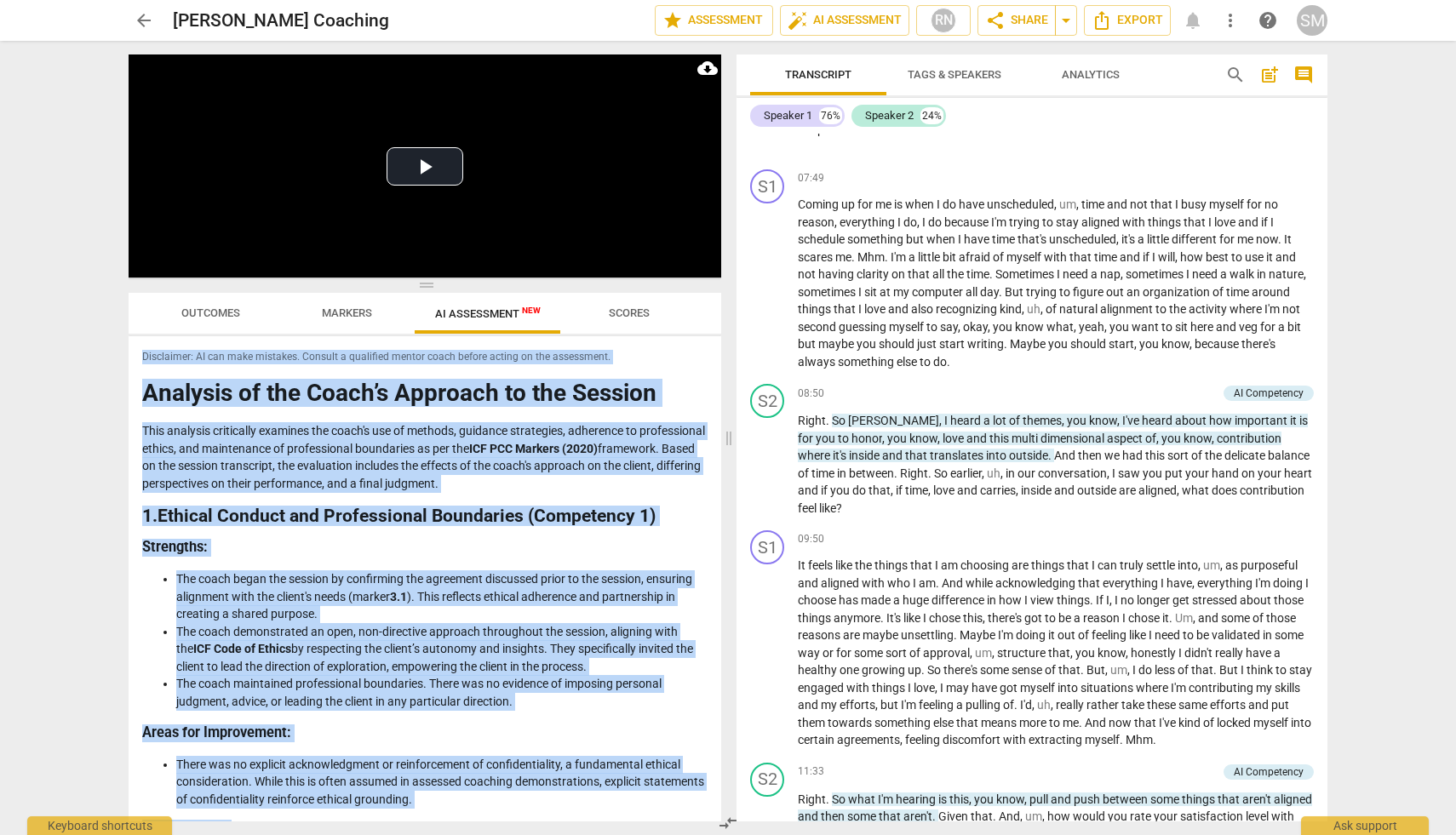
drag, startPoint x: 607, startPoint y: 801, endPoint x: 269, endPoint y: 321, distance: 587.1
click at [269, 321] on div "Outcomes Markers AI Assessment New Scores Disclaimer: AI can make mistakes. Con…" at bounding box center [425, 557] width 592 height 529
copy div "Loremipsum: DO sit amet consecte. Adipisc e seddoeius tempor incid utlabo etdol…"
click at [1152, 19] on span "Export" at bounding box center [1127, 20] width 71 height 21
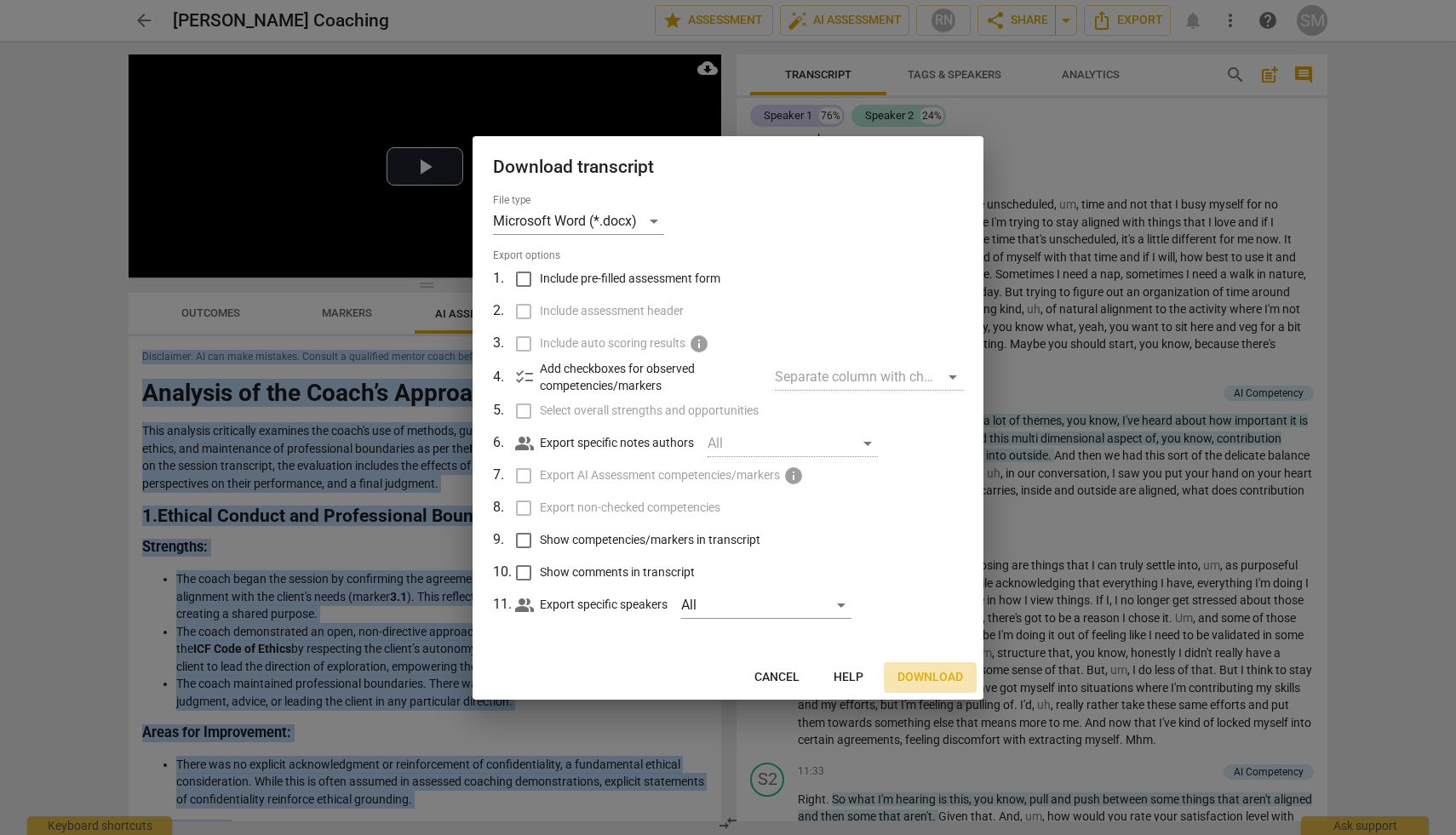
click at [936, 677] on span "Download" at bounding box center [930, 677] width 65 height 17
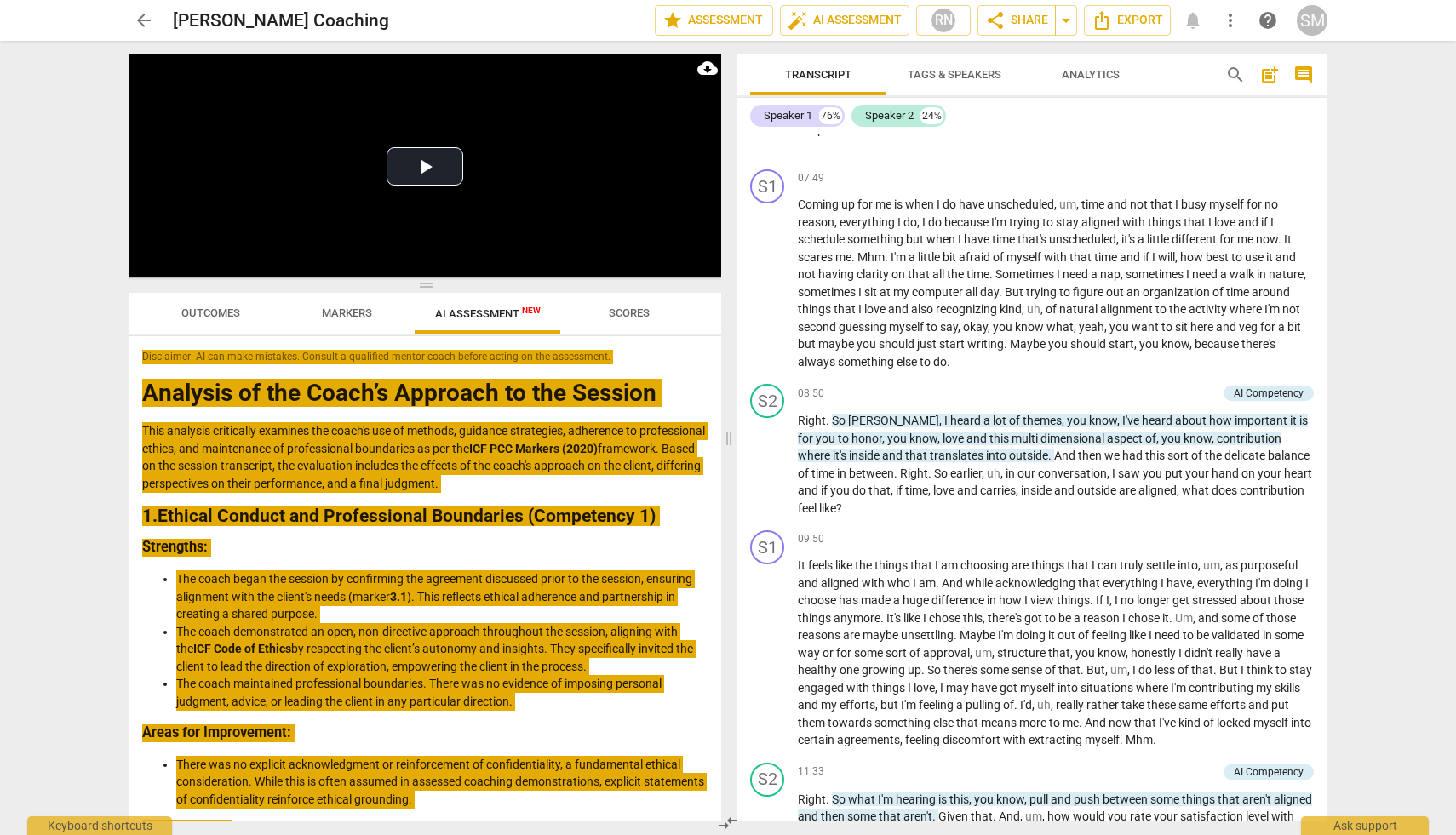
click at [1211, 40] on div "arrow_back [PERSON_NAME] Coaching edit star Assessment auto_fix_high AI Assessm…" at bounding box center [727, 21] width 1428 height 41
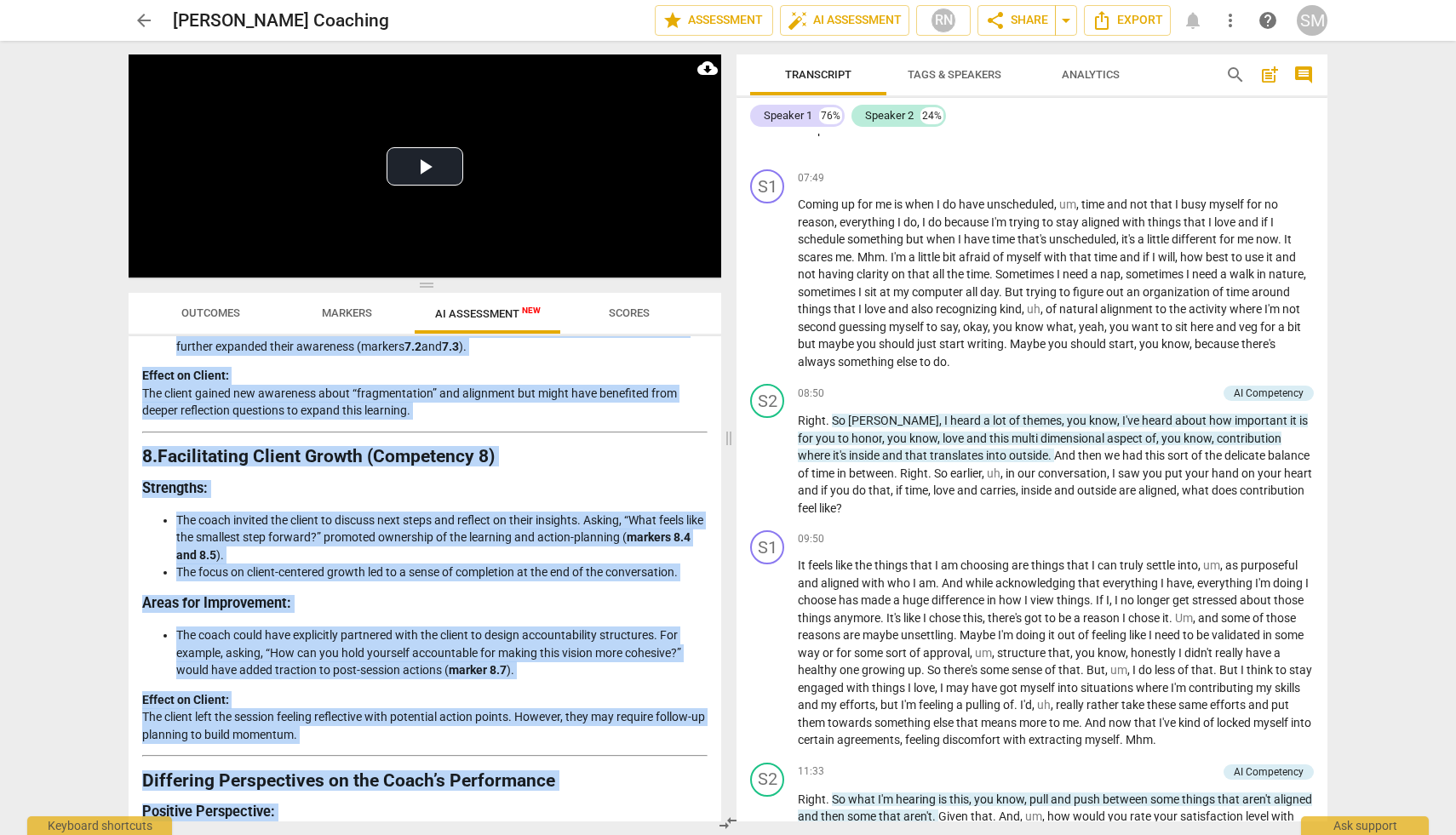
scroll to position [2882, 0]
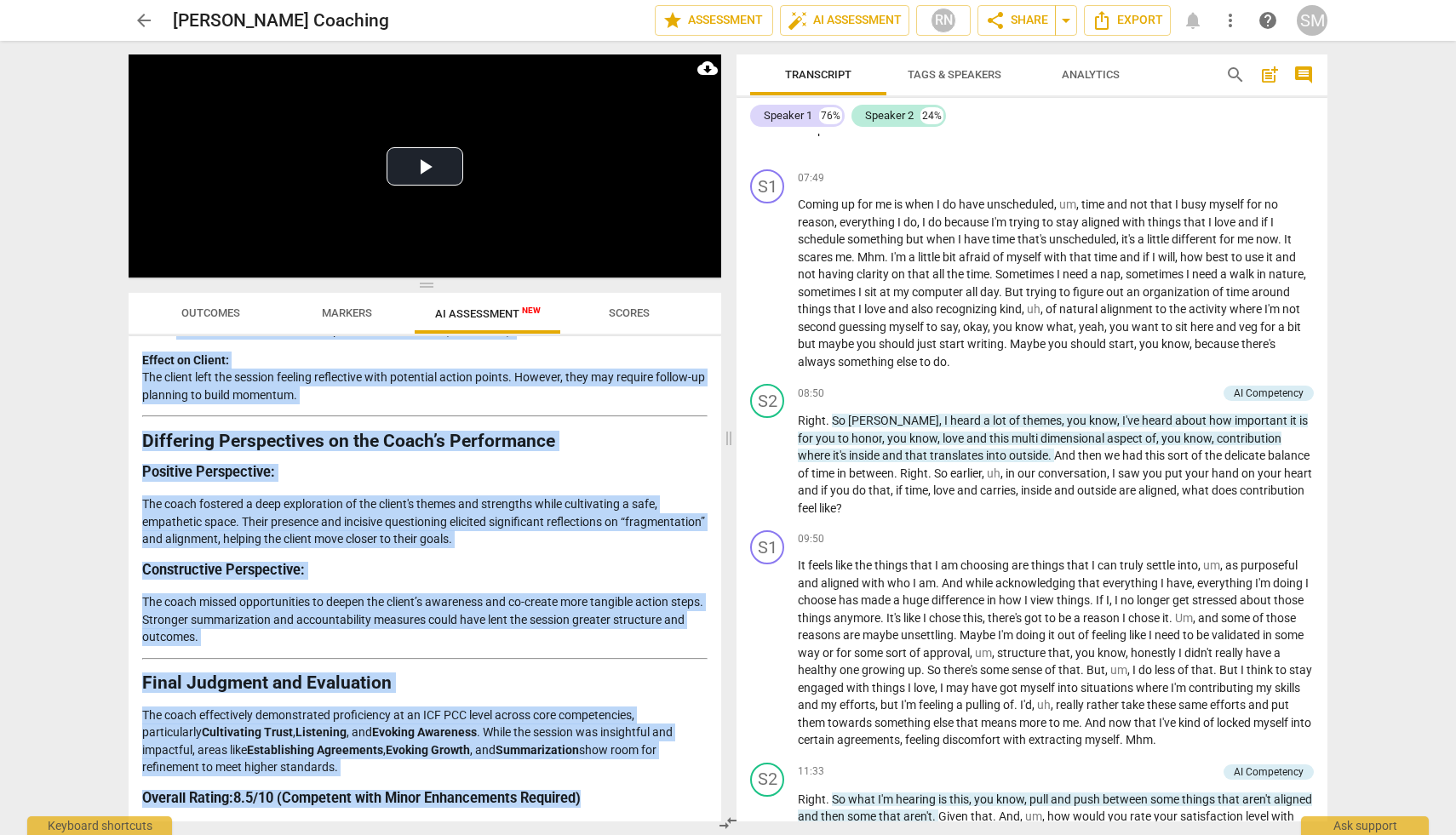
click at [706, 740] on div "Disclaimer: AI can make mistakes. Consult a qualified mentor coach before actin…" at bounding box center [425, 579] width 592 height 485
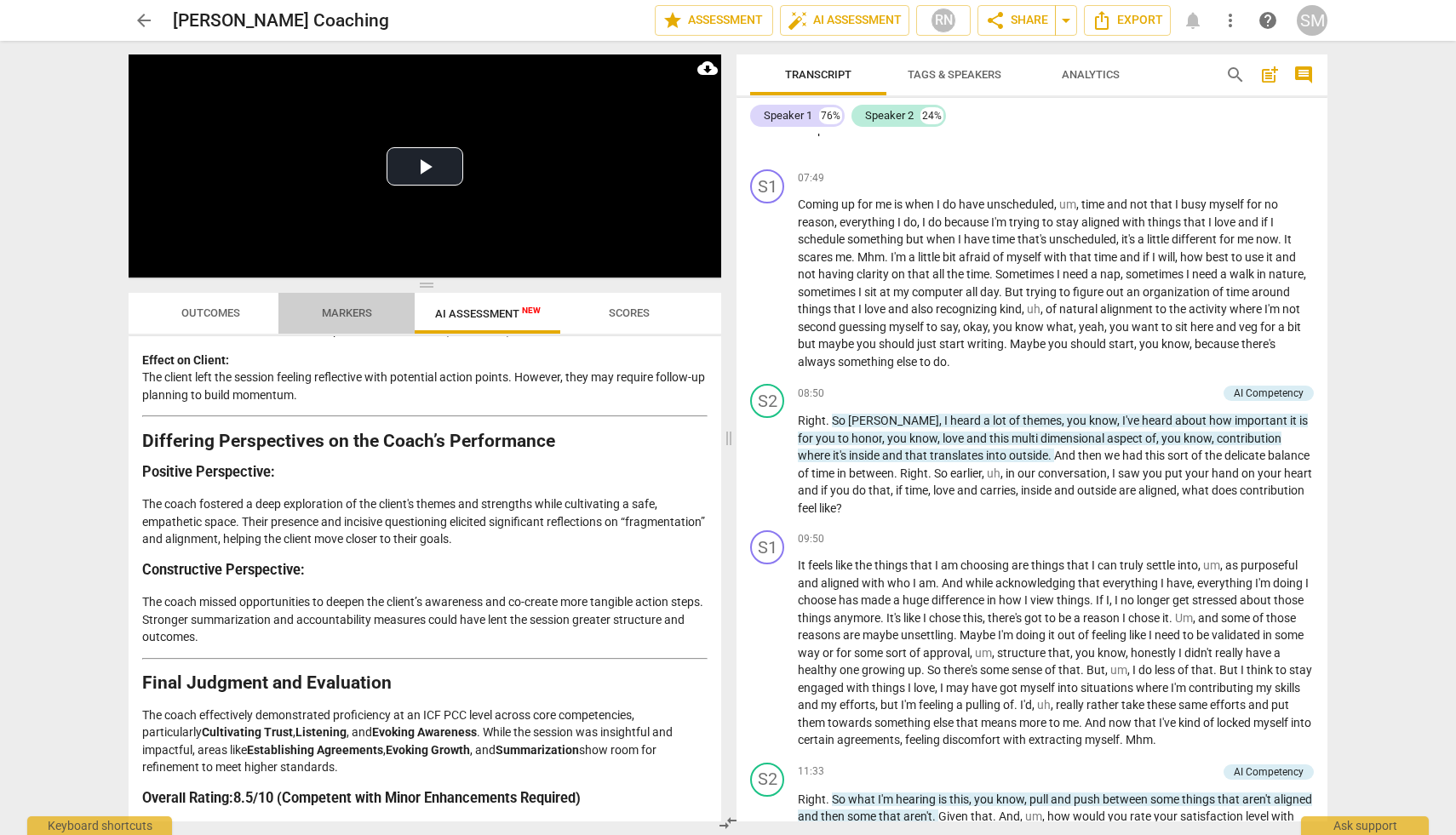
click at [353, 312] on span "Markers" at bounding box center [347, 313] width 50 height 12
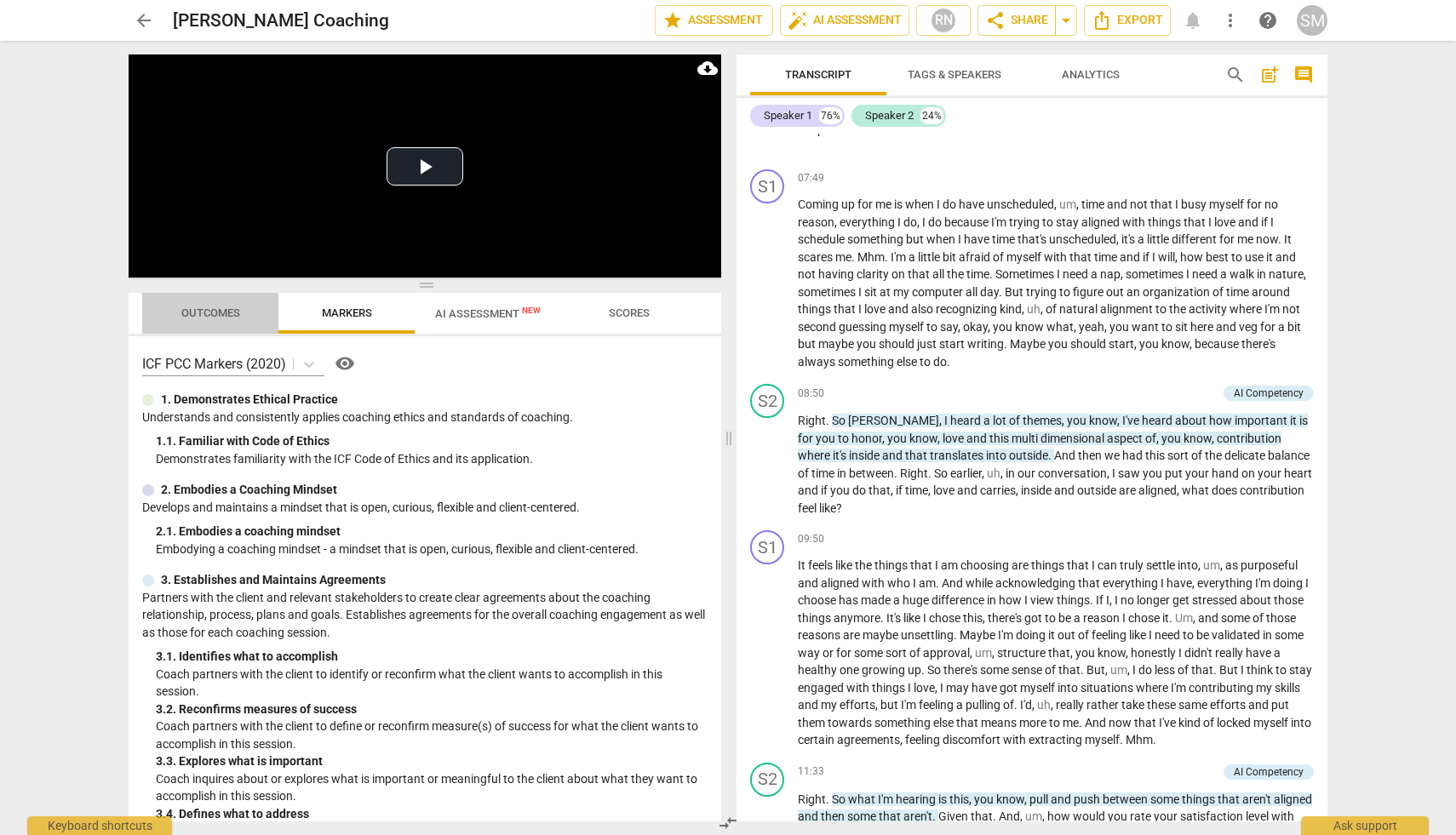
click at [220, 308] on span "Outcomes" at bounding box center [211, 313] width 59 height 12
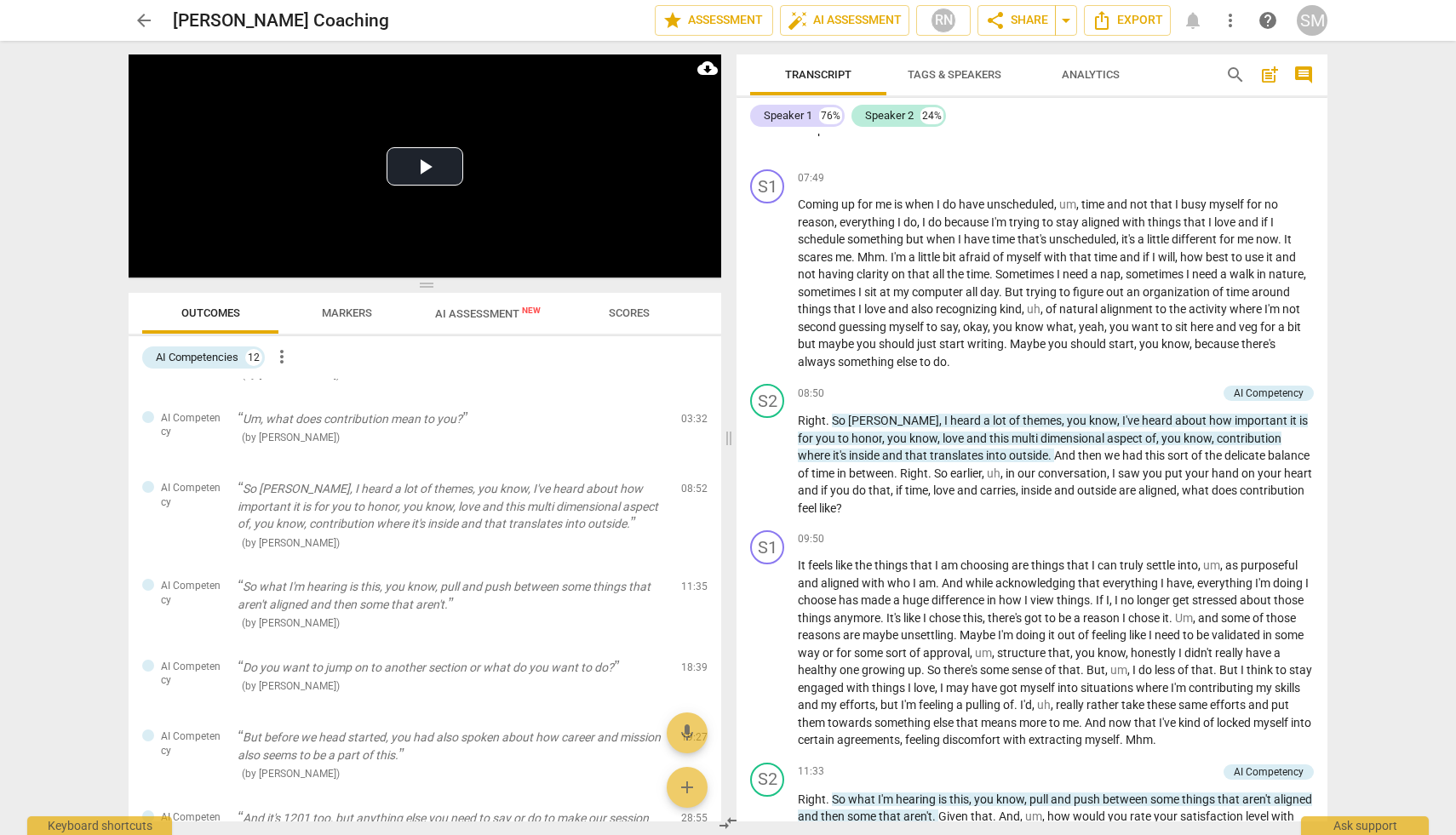
scroll to position [565, 0]
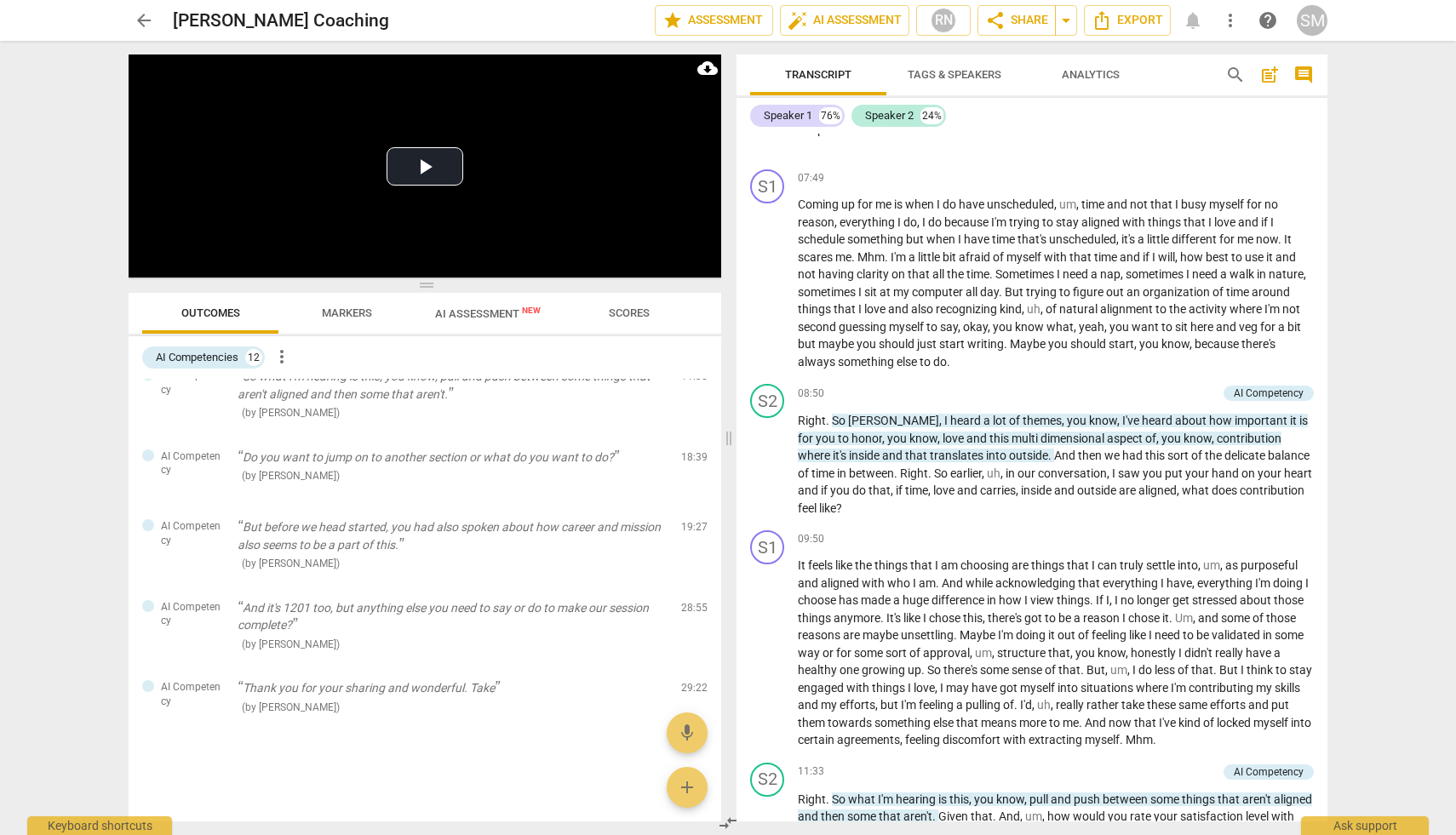
click at [637, 309] on span "Scores" at bounding box center [629, 313] width 41 height 12
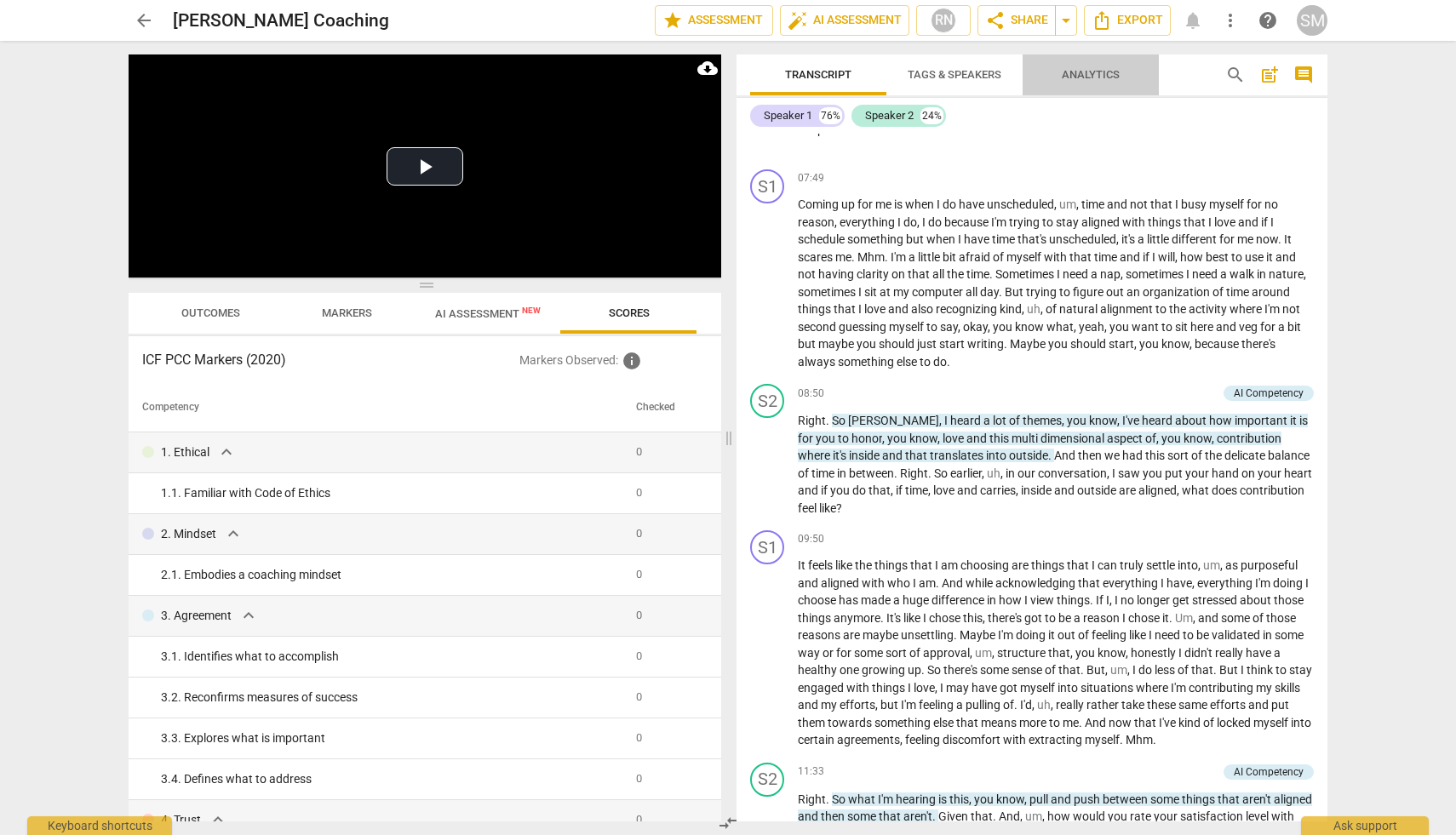
click at [1090, 71] on span "Analytics" at bounding box center [1090, 74] width 58 height 12
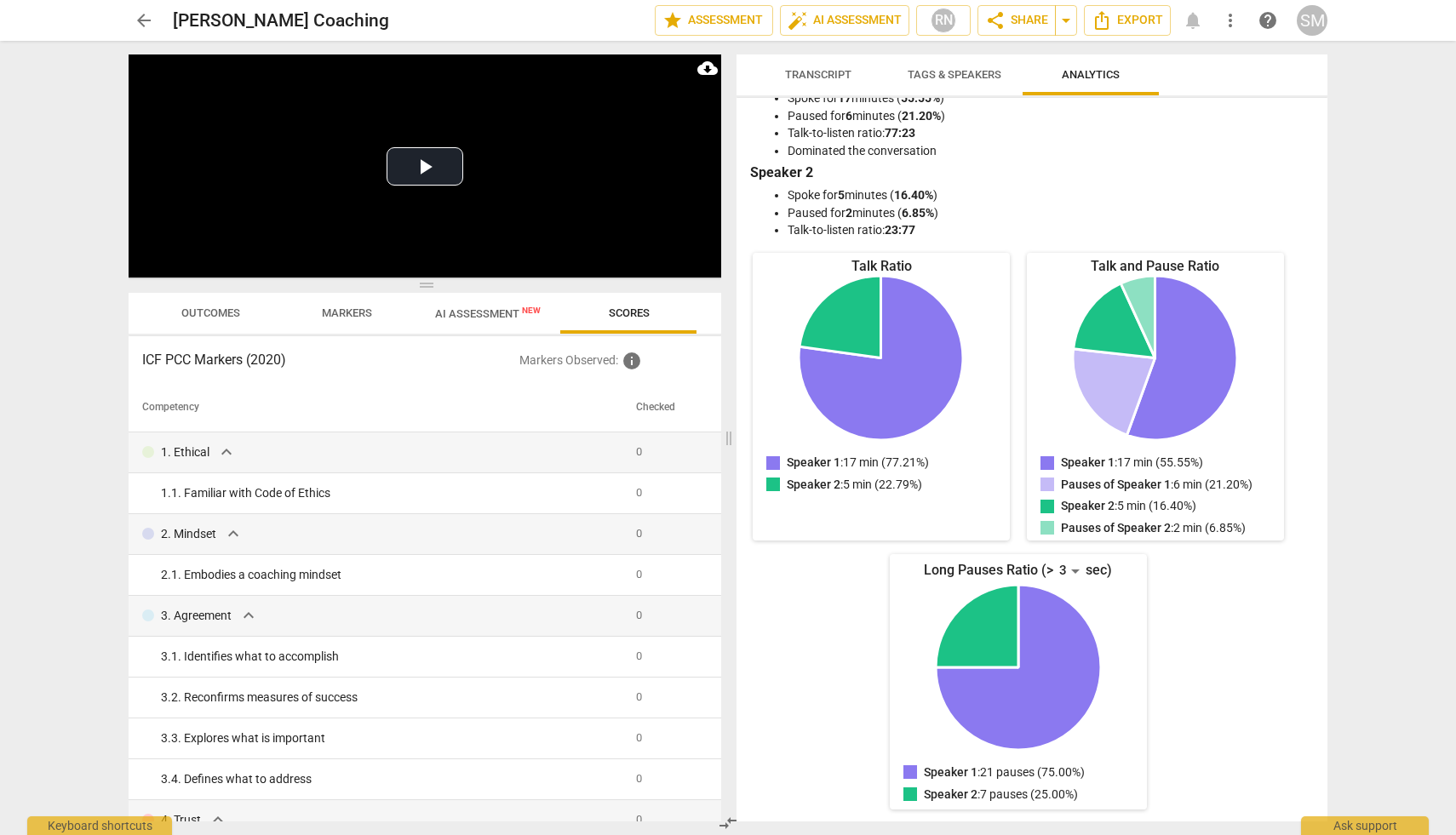
scroll to position [0, 0]
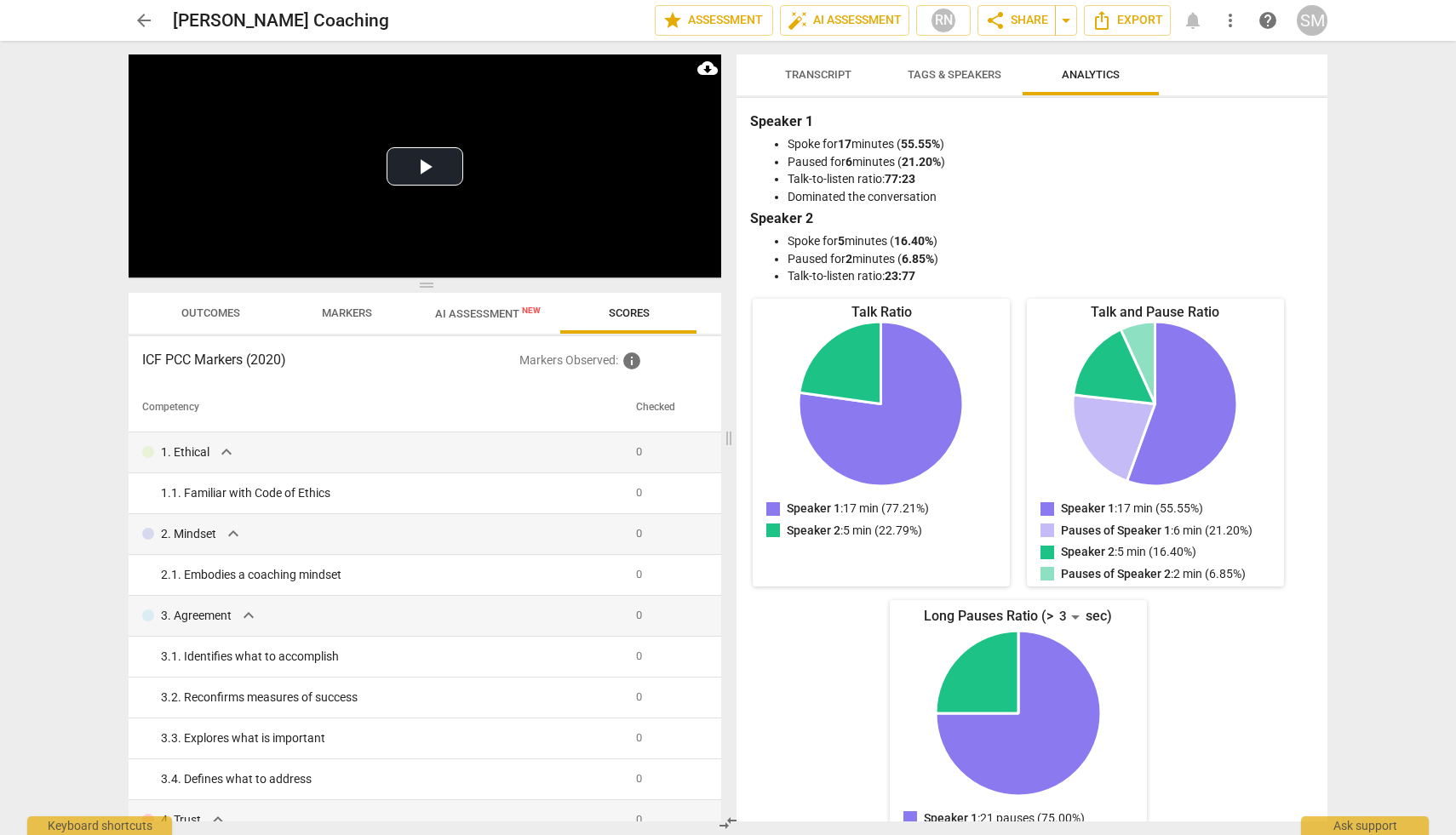
click at [939, 78] on span "Tags & Speakers" at bounding box center [954, 74] width 94 height 12
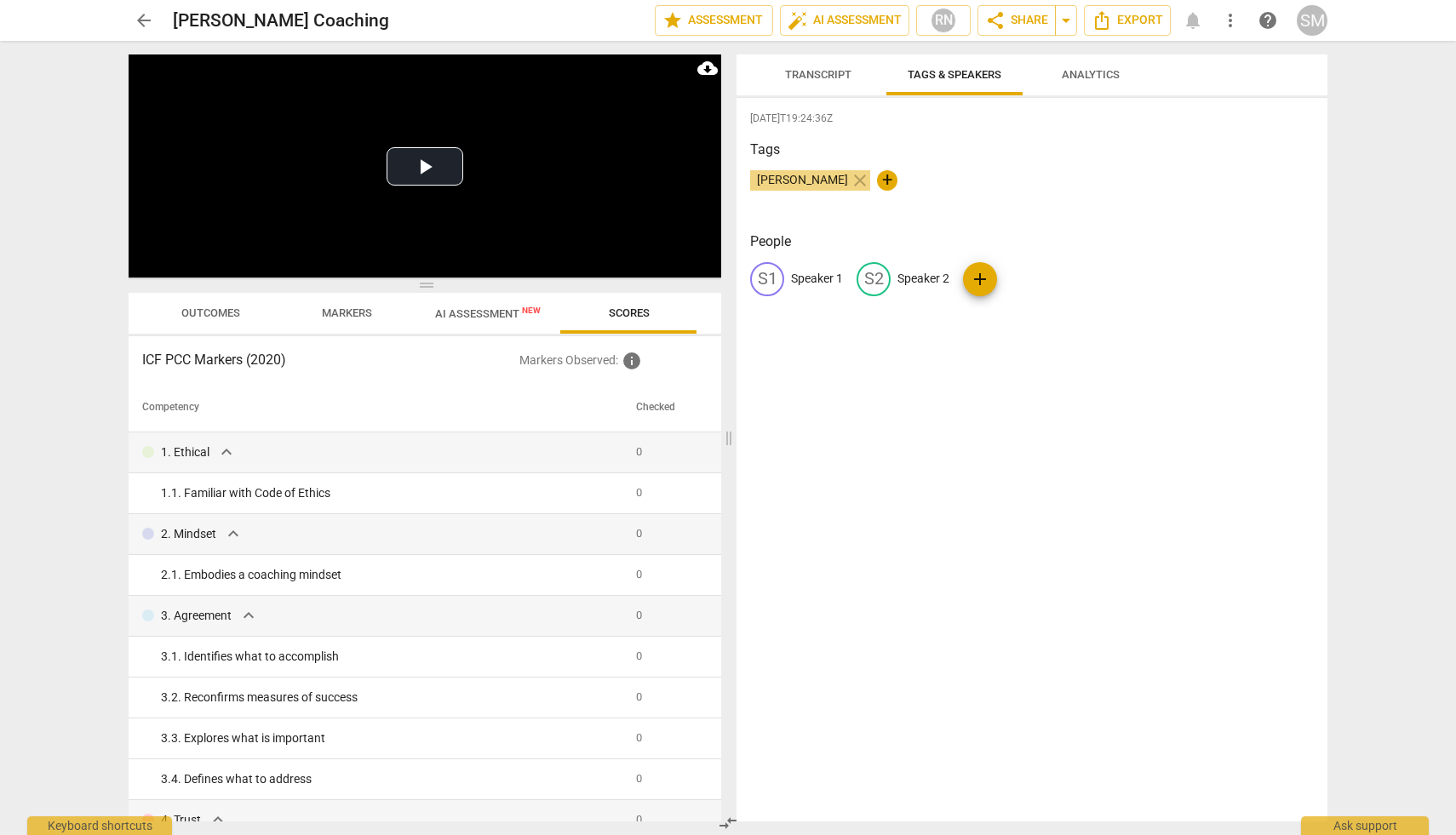
click at [824, 71] on span "Transcript" at bounding box center [818, 74] width 66 height 12
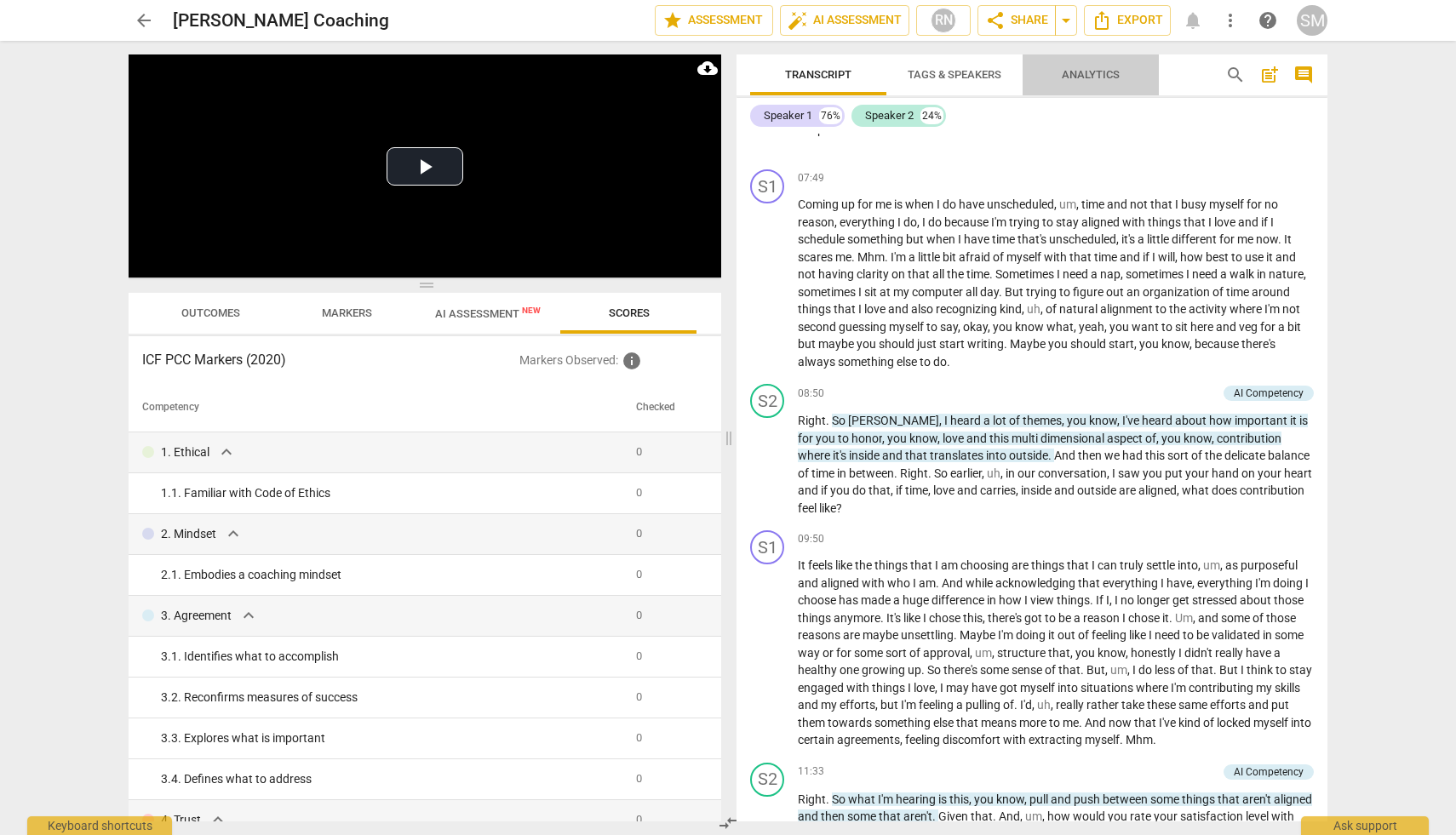
click at [1105, 67] on span "Analytics" at bounding box center [1090, 76] width 99 height 23
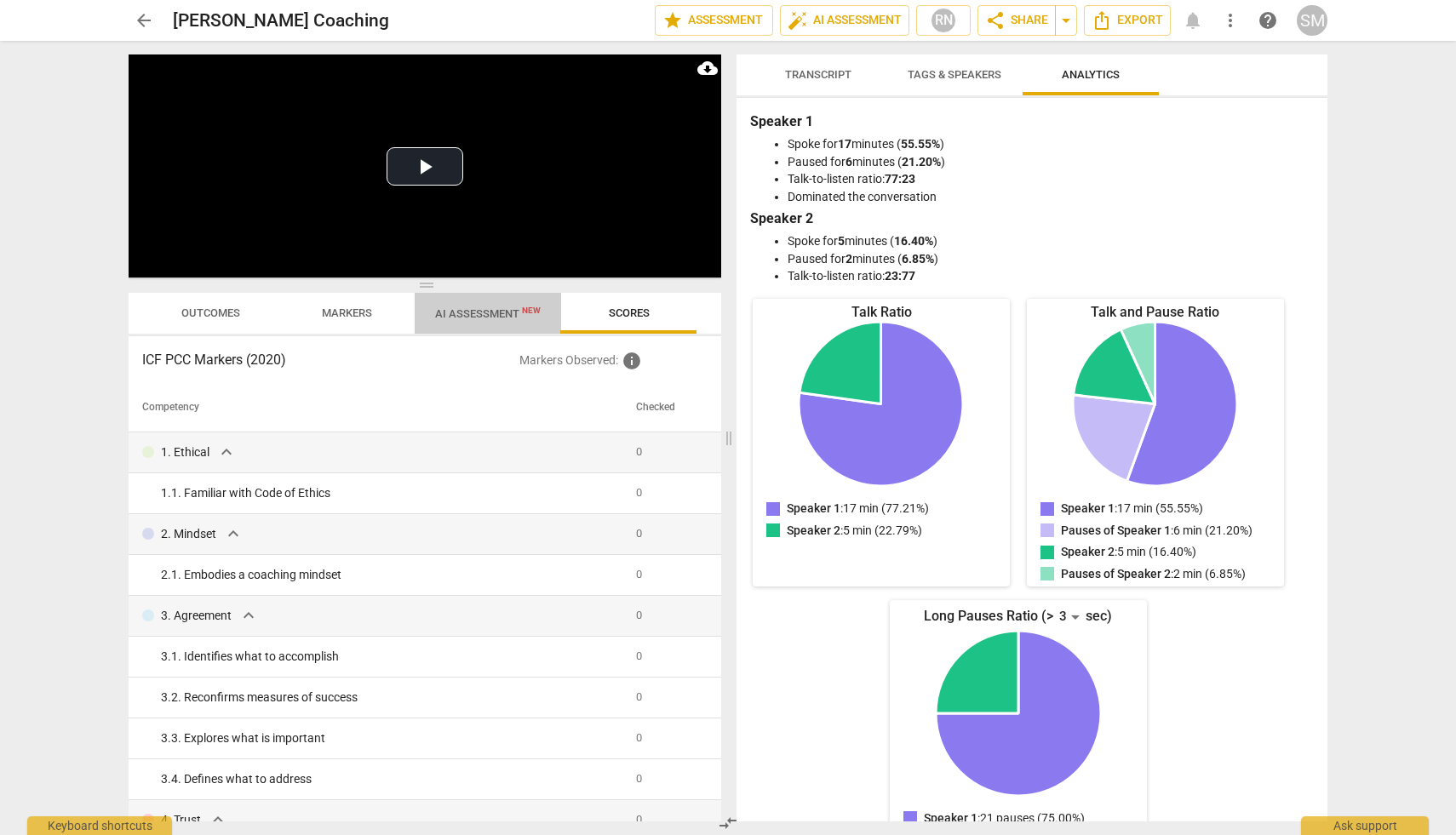
click at [487, 321] on span "AI Assessment New" at bounding box center [488, 313] width 146 height 26
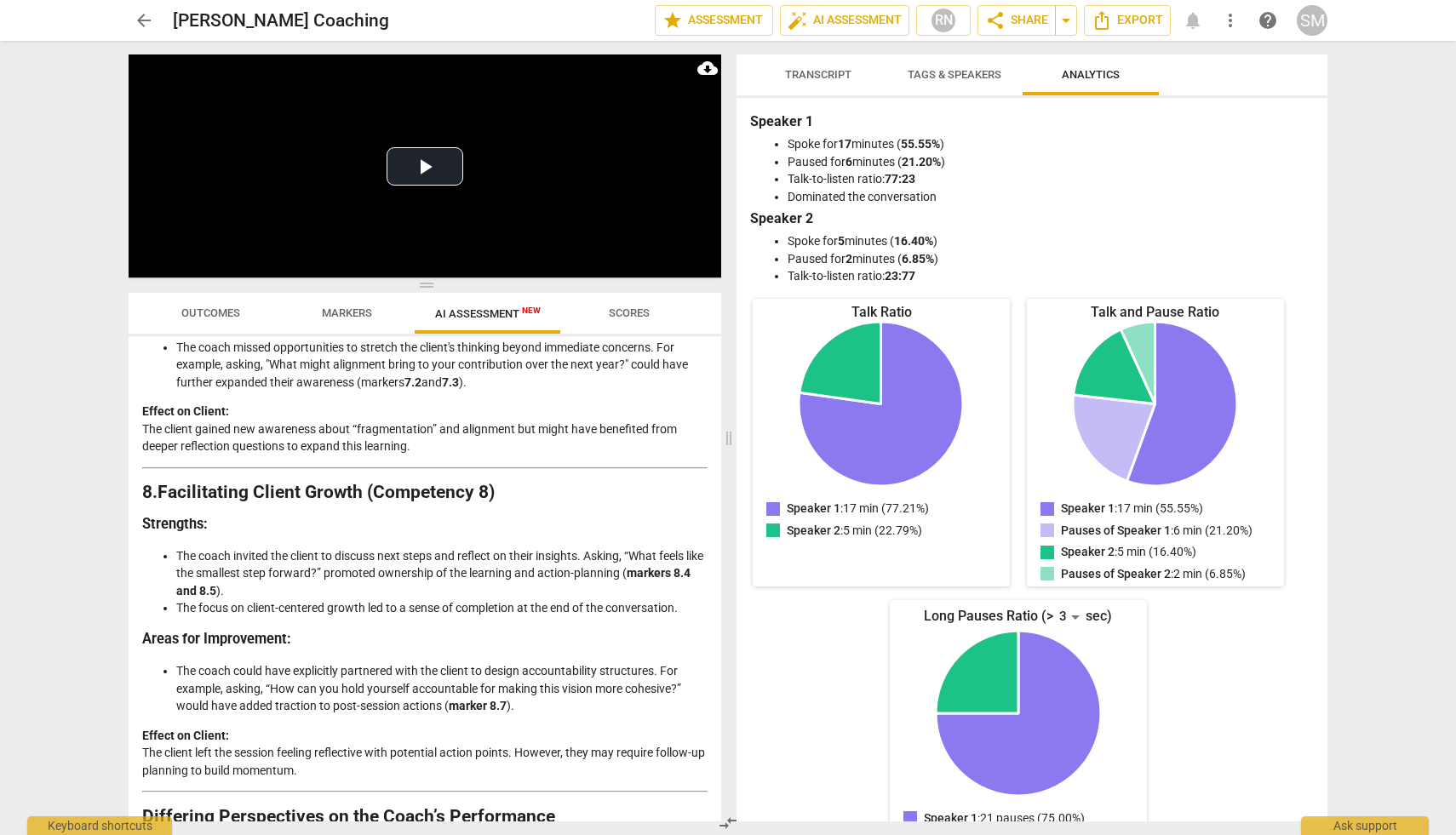
scroll to position [2882, 0]
